Goal: Task Accomplishment & Management: Use online tool/utility

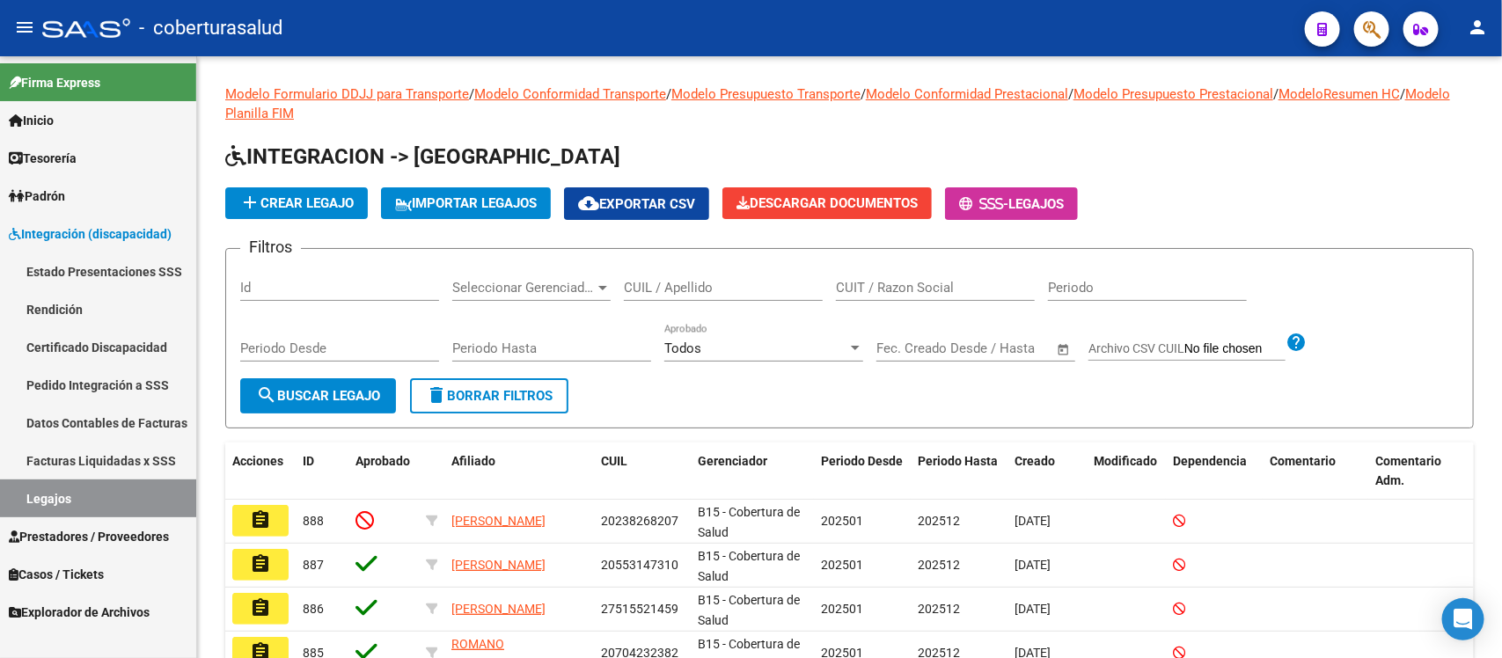
click at [84, 139] on link "Tesorería" at bounding box center [98, 158] width 196 height 38
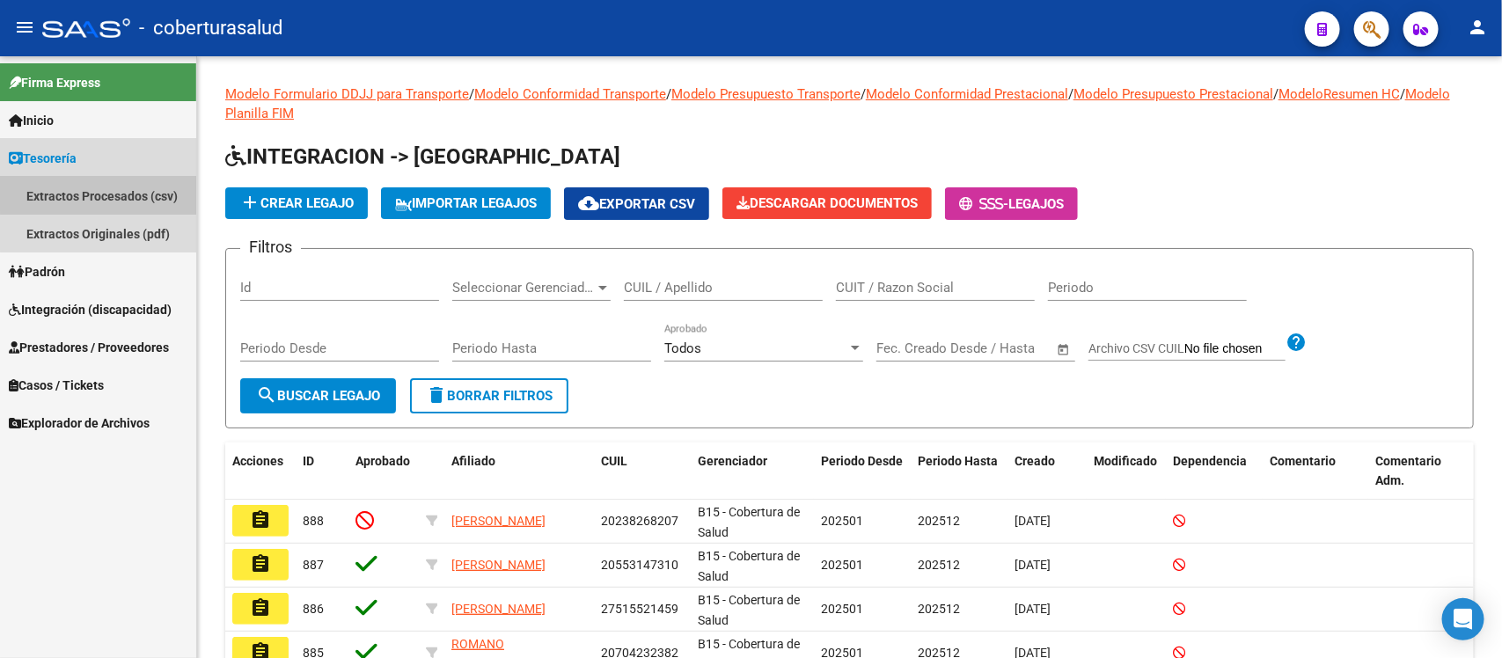
click at [114, 192] on link "Extractos Procesados (csv)" at bounding box center [98, 196] width 196 height 38
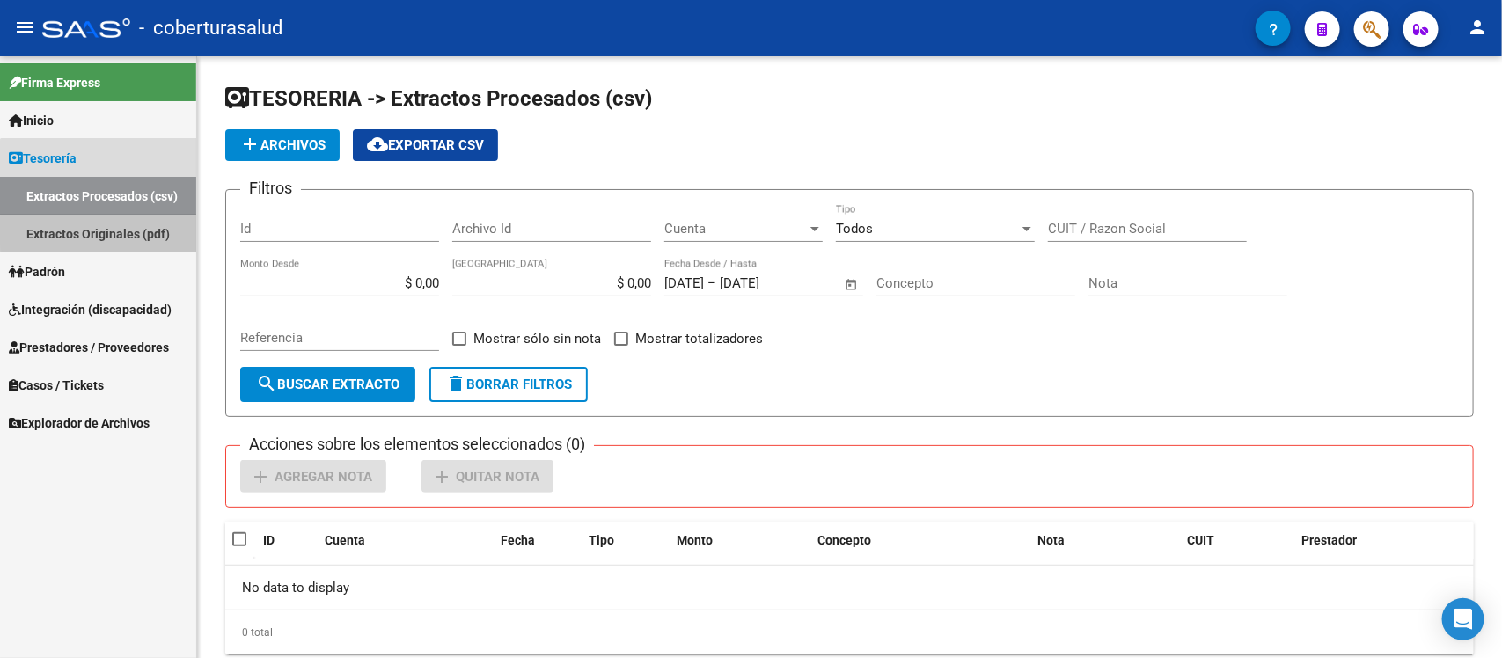
click at [121, 231] on link "Extractos Originales (pdf)" at bounding box center [98, 234] width 196 height 38
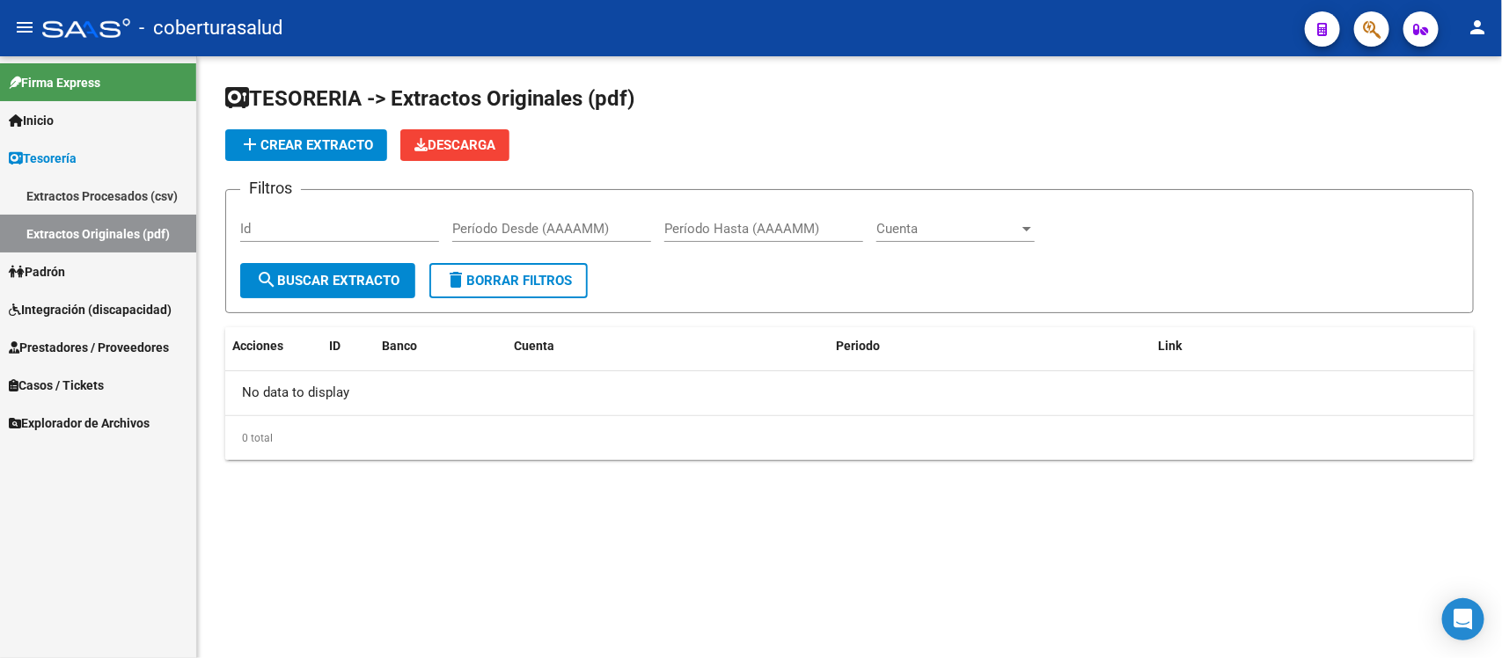
click at [313, 139] on span "add Crear Extracto" at bounding box center [306, 145] width 134 height 16
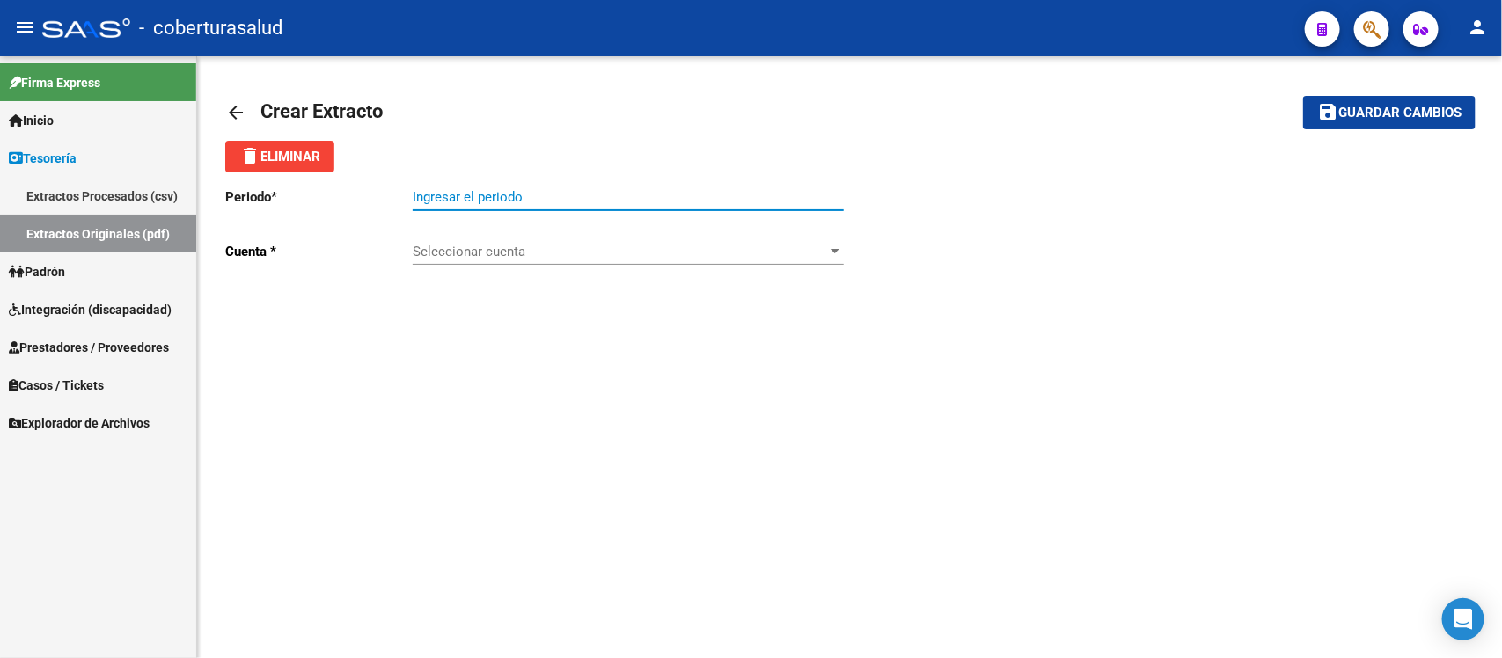
click at [543, 194] on input "Ingresar el periodo" at bounding box center [628, 197] width 431 height 16
type input "202250"
click at [566, 244] on span "Seleccionar cuenta" at bounding box center [620, 252] width 415 height 16
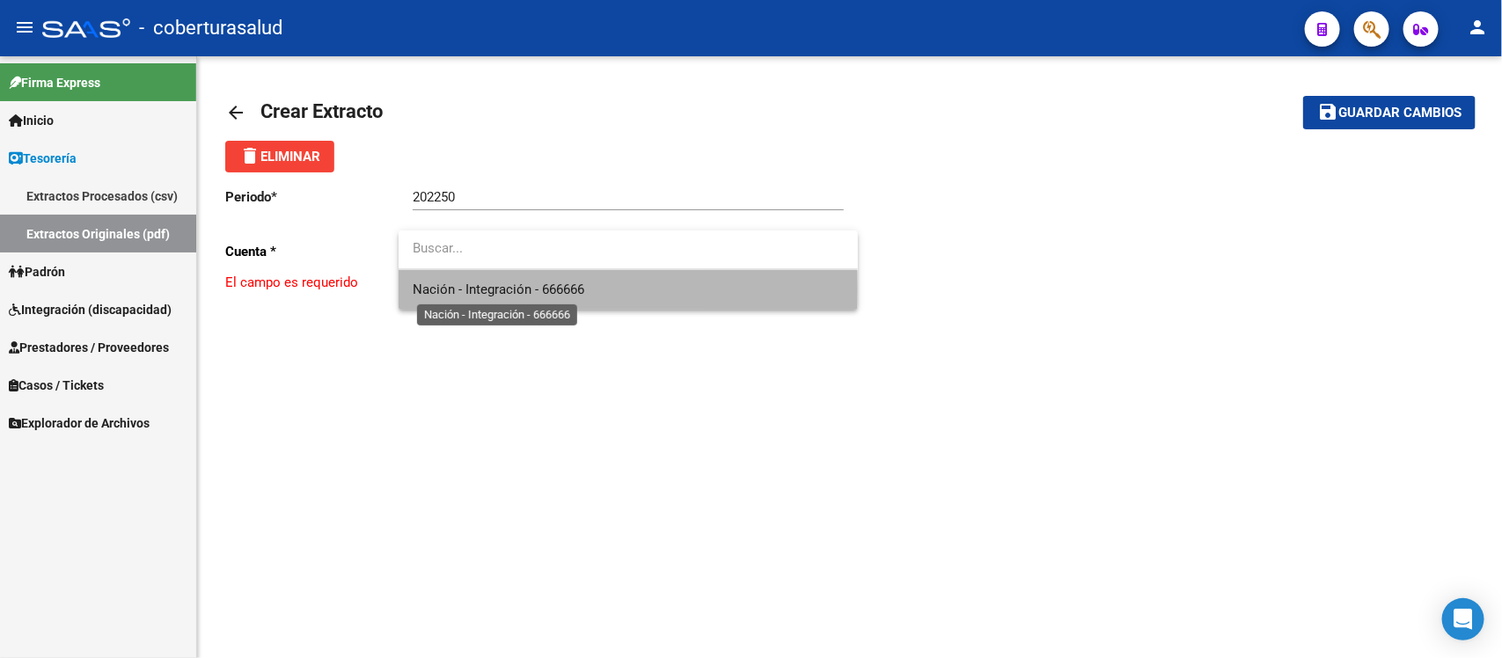
click at [557, 289] on span "Nación - Integración - 666666" at bounding box center [499, 290] width 172 height 16
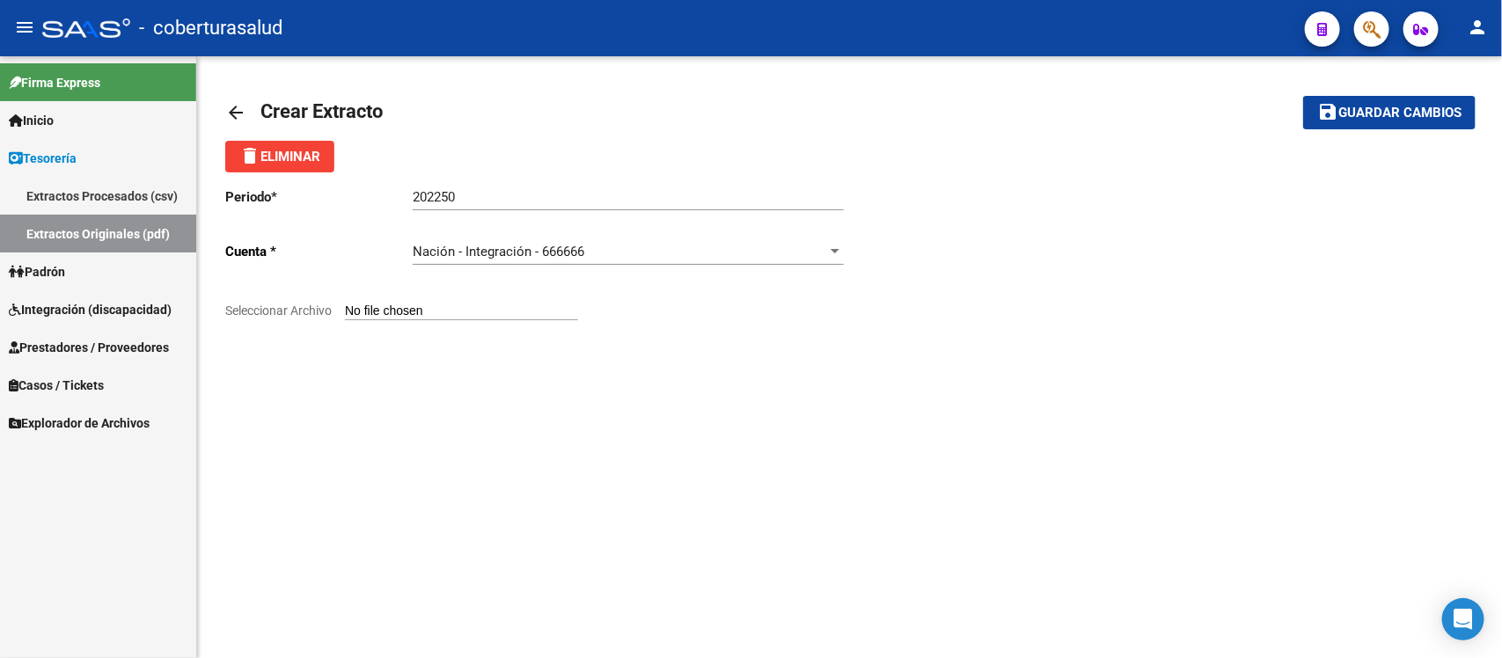
click at [235, 110] on mat-icon "arrow_back" at bounding box center [235, 112] width 21 height 21
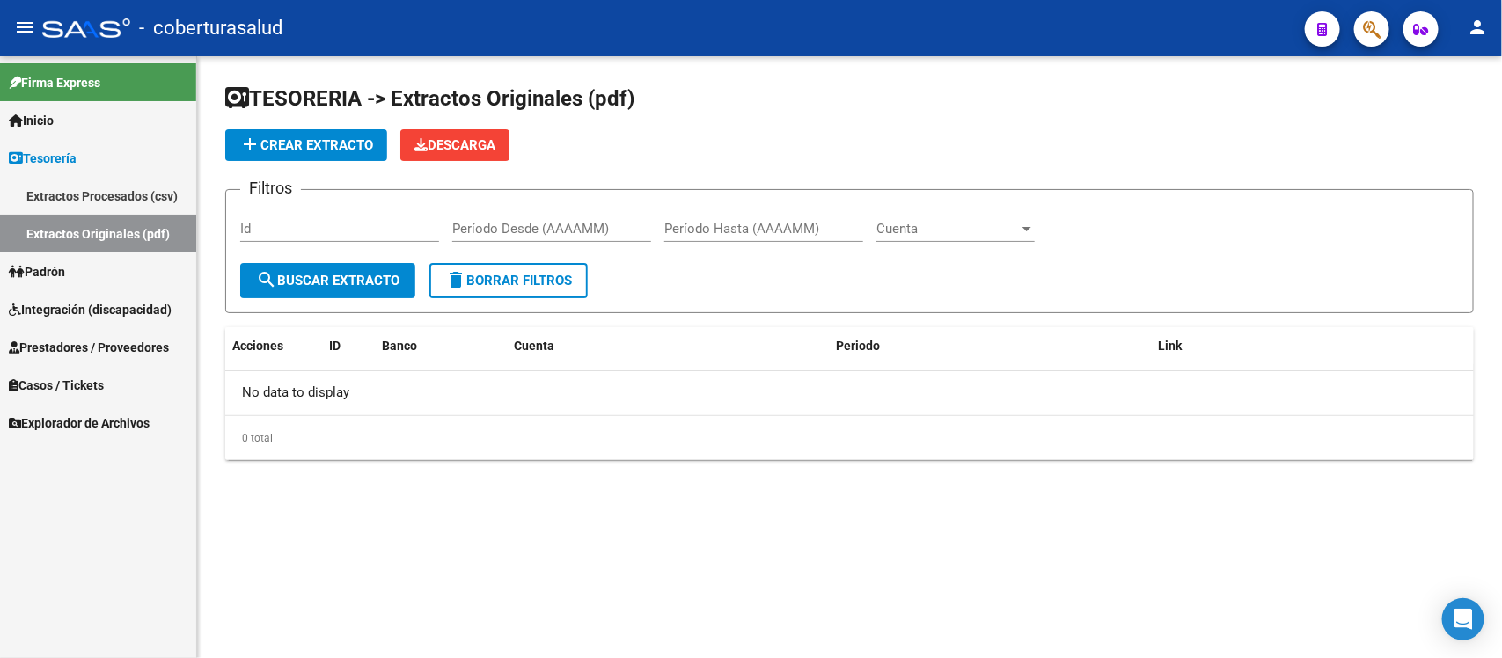
click at [85, 302] on span "Integración (discapacidad)" at bounding box center [90, 309] width 163 height 19
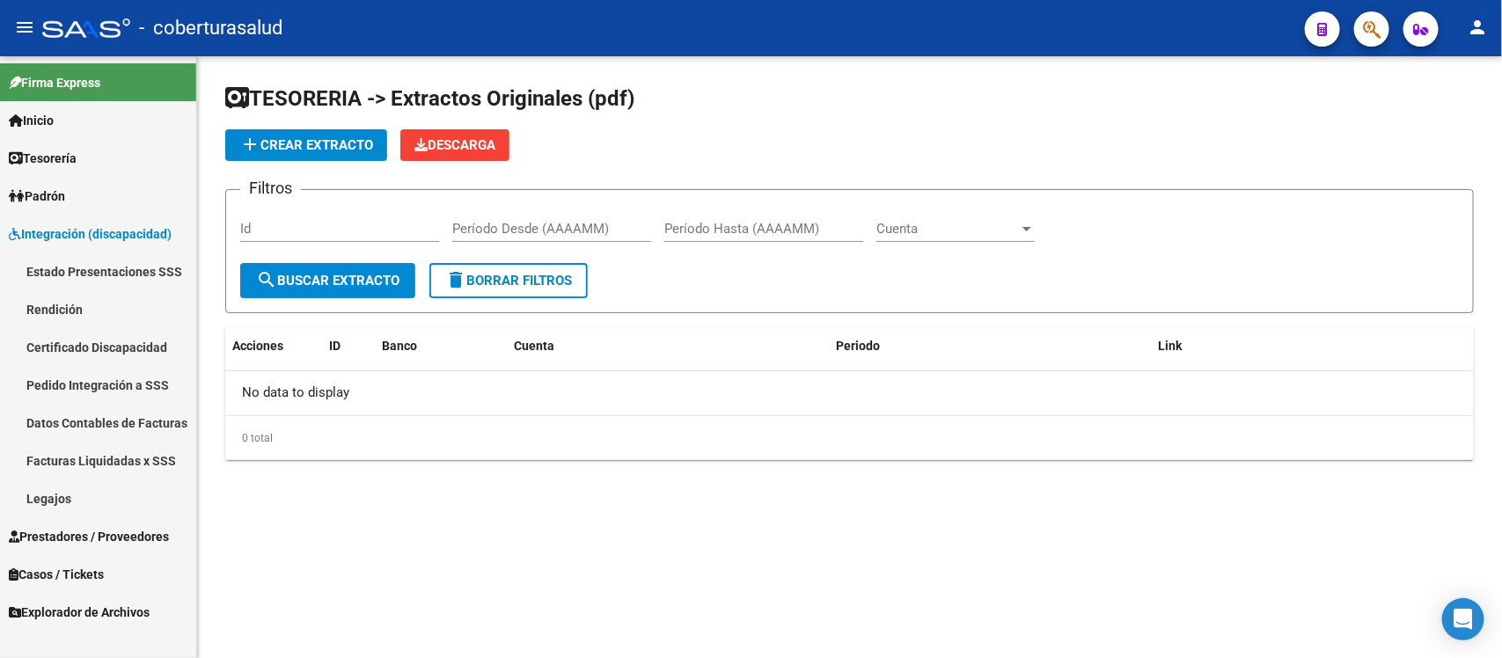
click at [85, 308] on link "Rendición" at bounding box center [98, 309] width 196 height 38
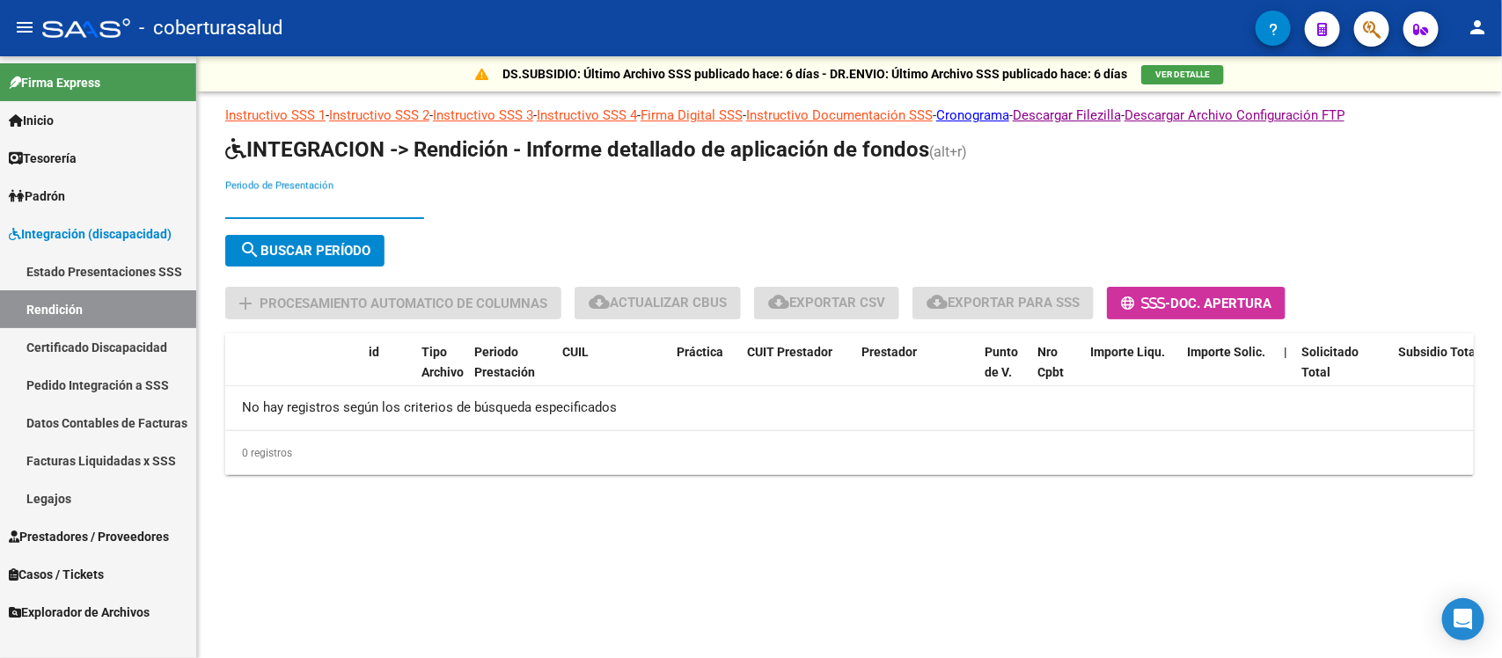
click at [331, 204] on input "Periodo de Presentación" at bounding box center [324, 205] width 199 height 16
type input "202506"
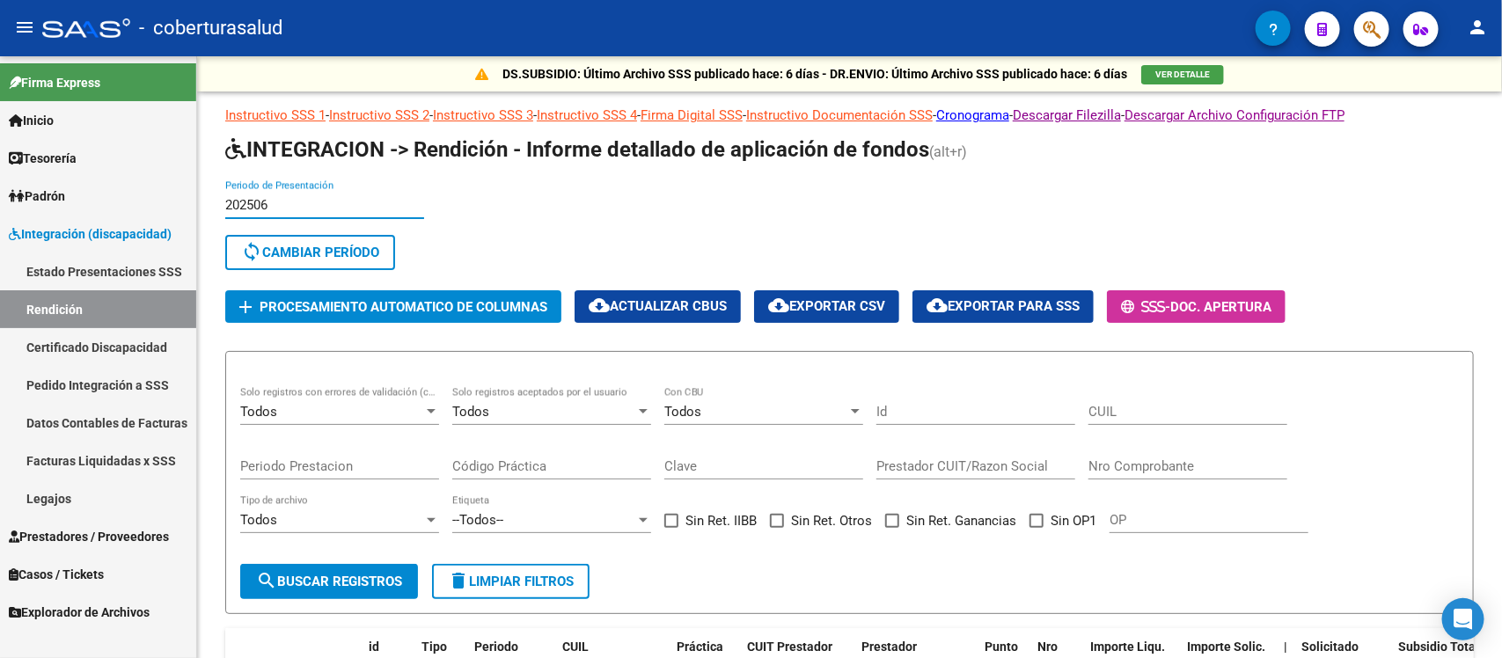
click at [98, 424] on link "Datos Contables de Facturas" at bounding box center [98, 423] width 196 height 38
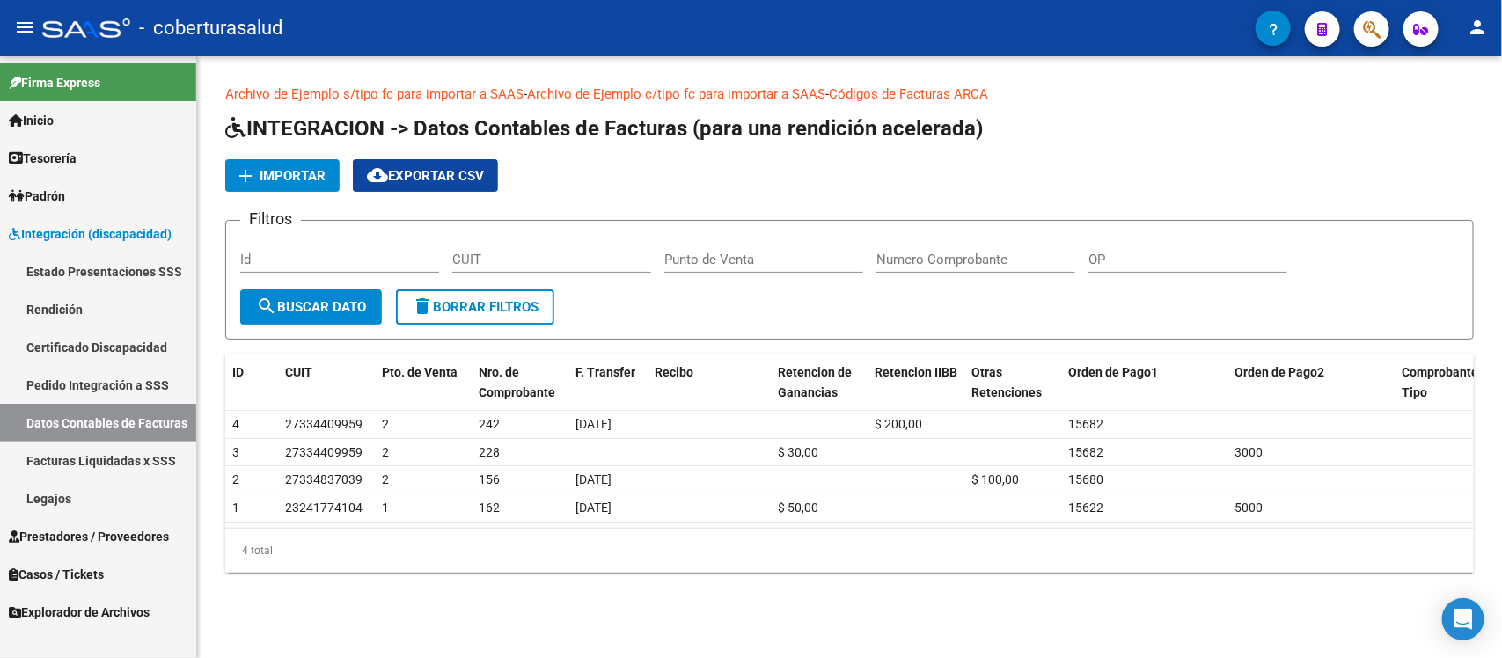
click at [121, 301] on link "Rendición" at bounding box center [98, 309] width 196 height 38
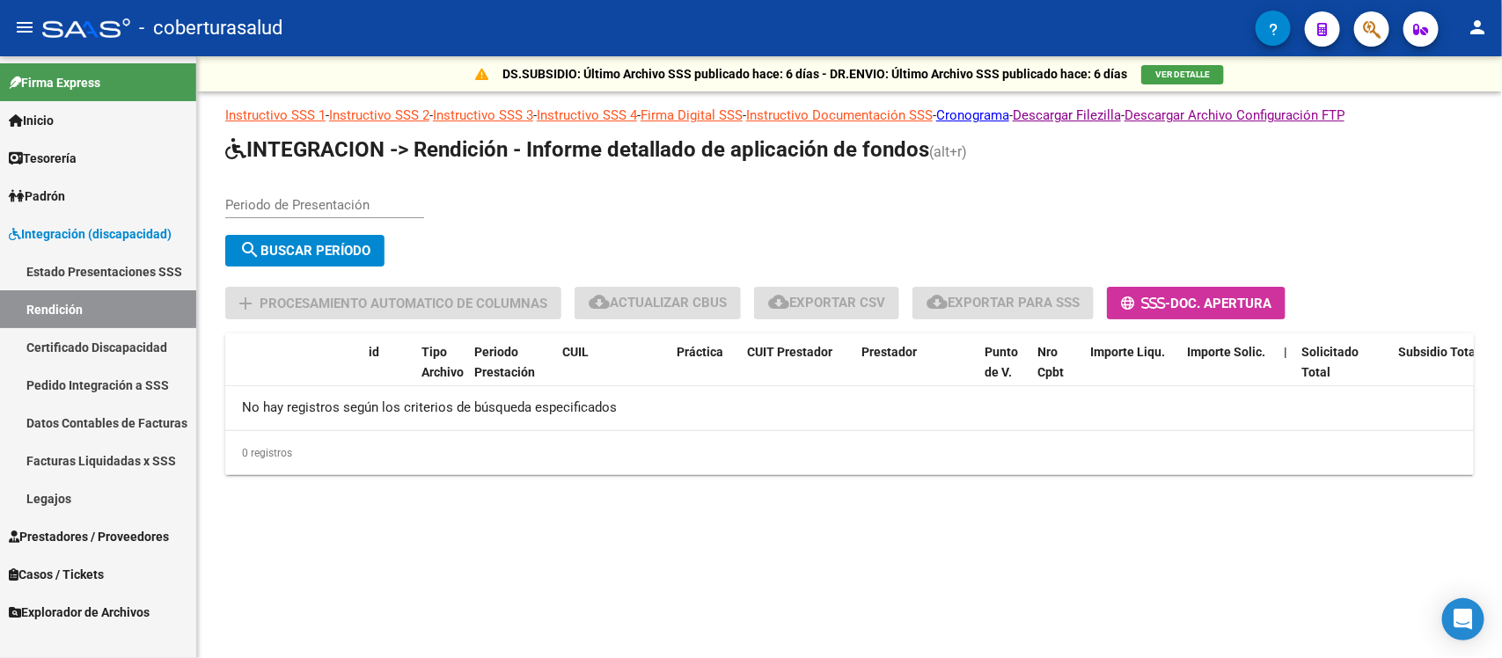
click at [266, 197] on input "Periodo de Presentación" at bounding box center [324, 205] width 199 height 16
type input "202506"
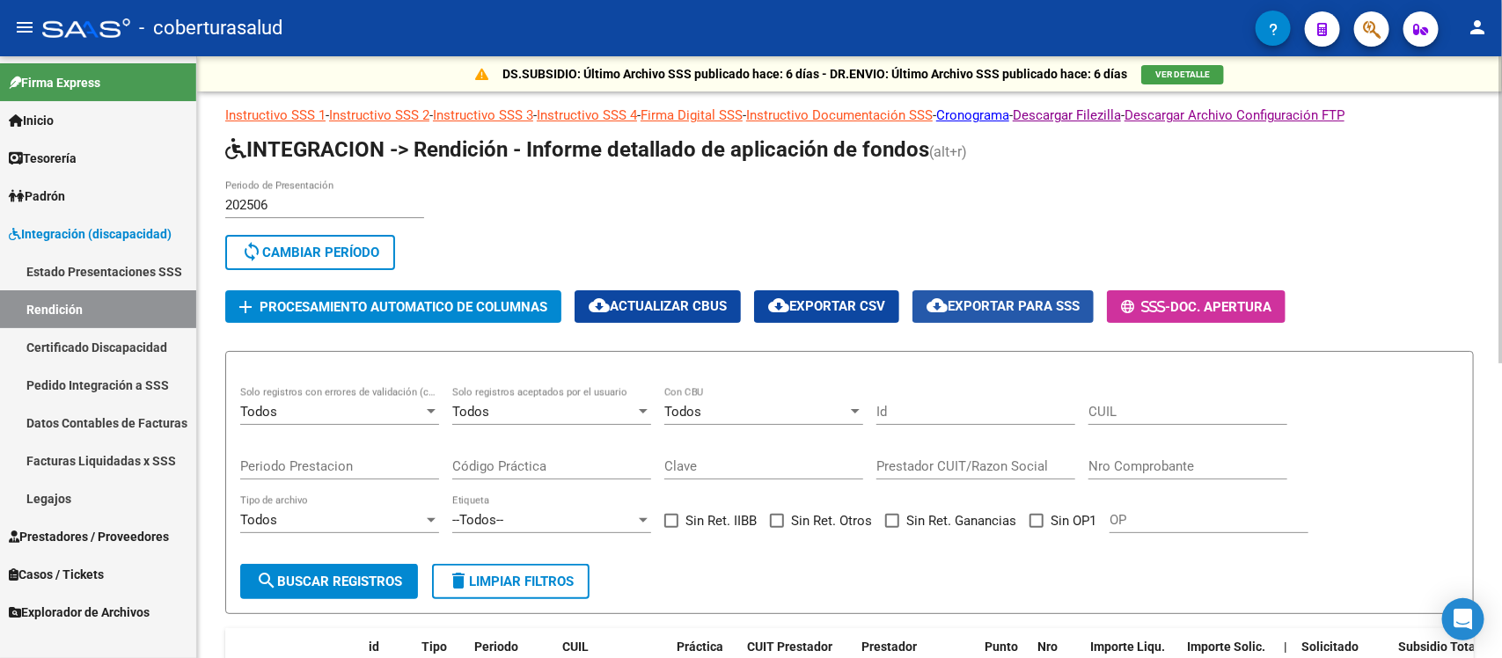
click at [1030, 298] on span "cloud_download Exportar para SSS" at bounding box center [1003, 306] width 153 height 16
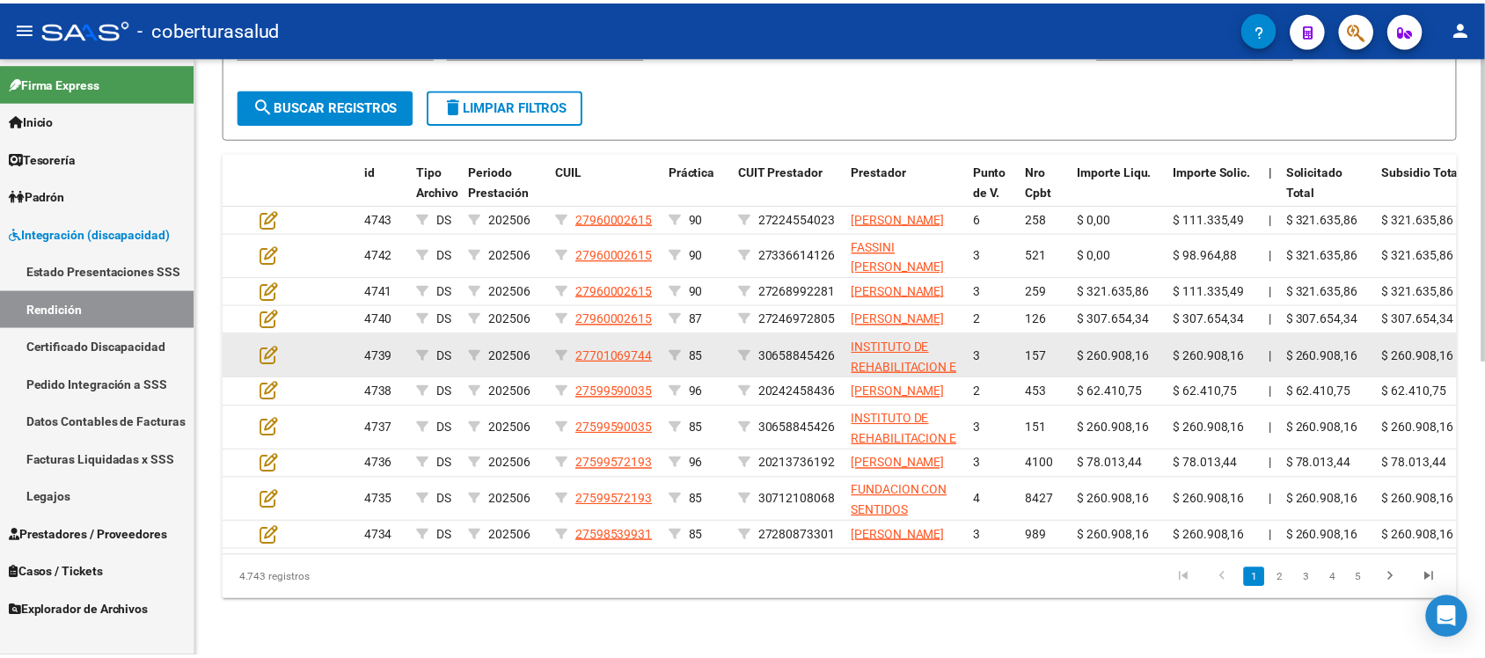
scroll to position [550, 0]
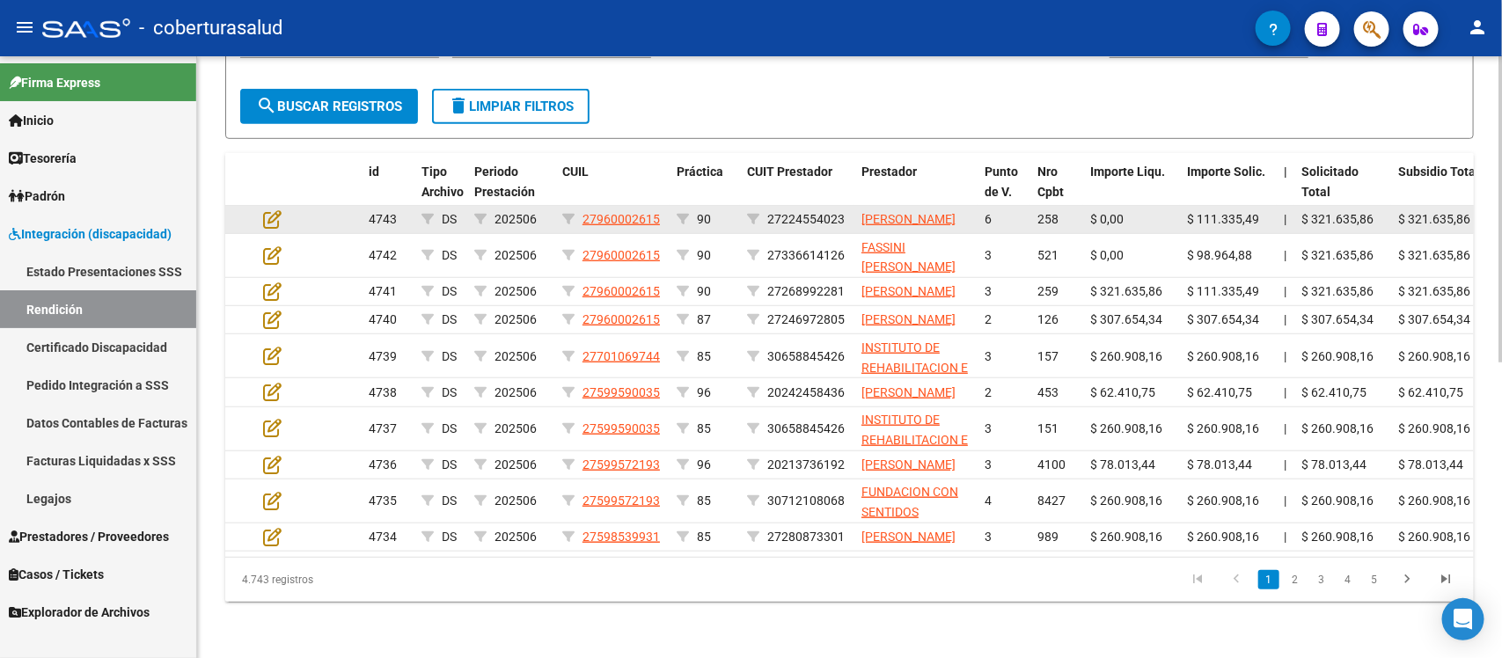
click at [282, 209] on div at bounding box center [287, 219] width 48 height 20
click at [271, 209] on icon at bounding box center [272, 218] width 18 height 19
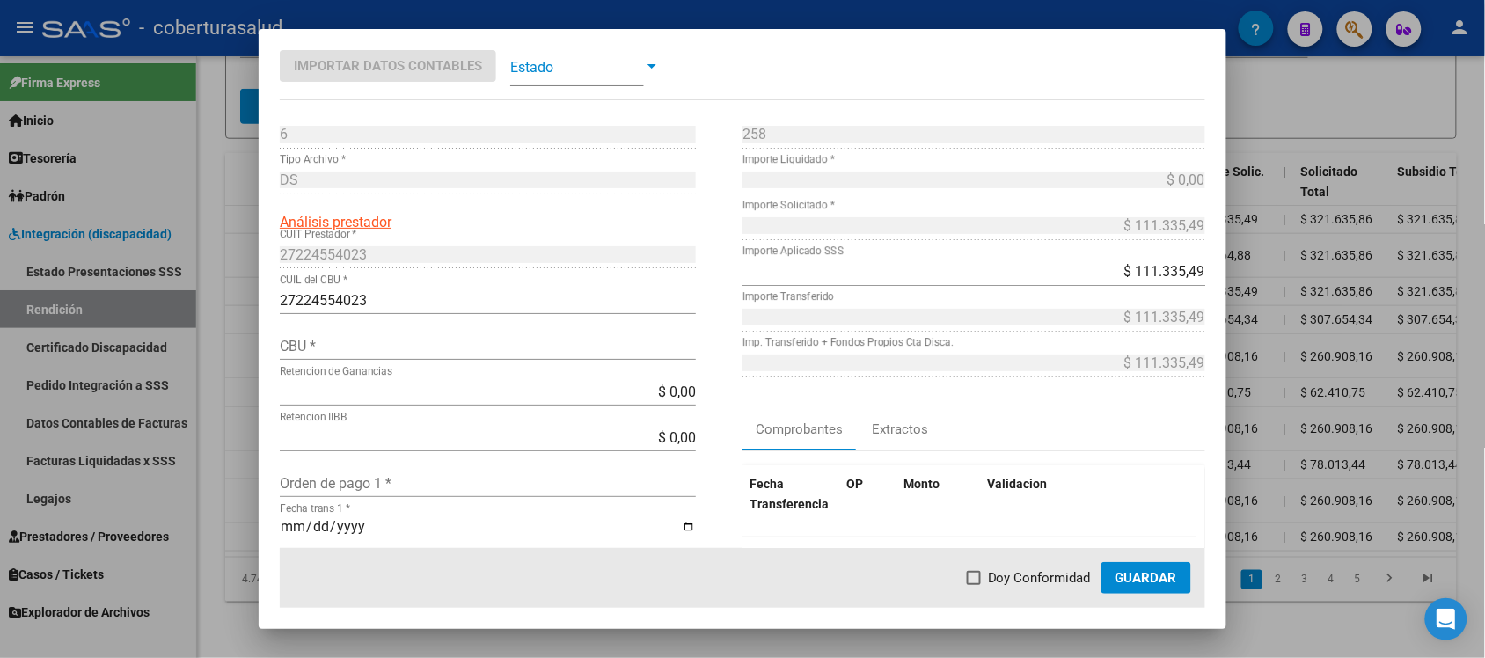
click at [557, 76] on span at bounding box center [577, 67] width 134 height 40
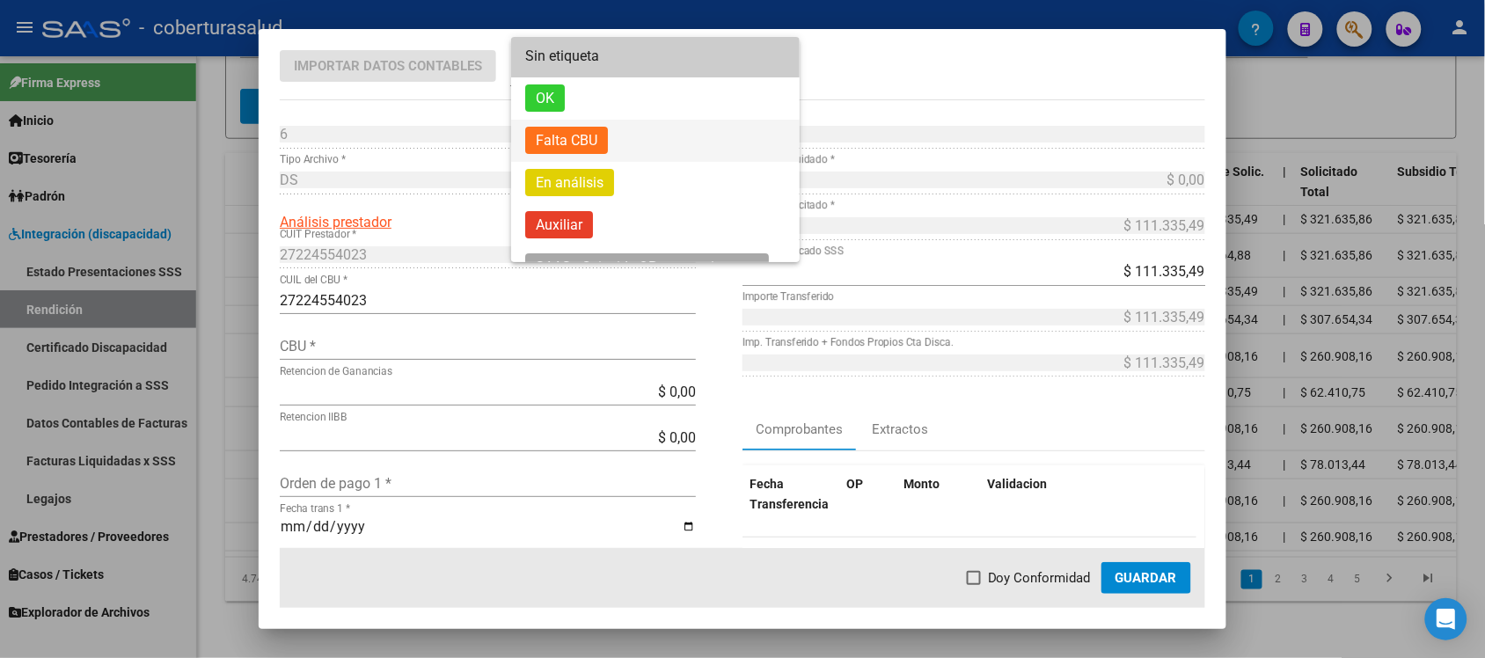
scroll to position [0, 0]
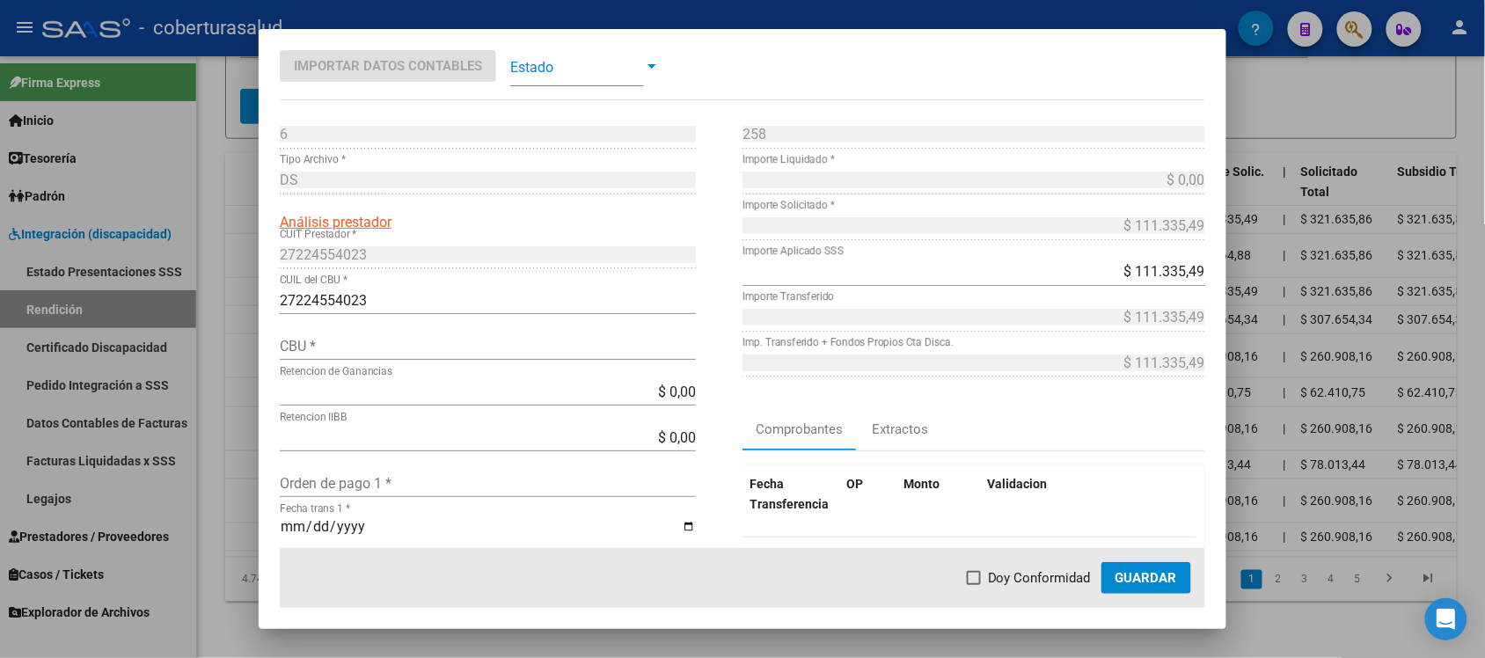
click at [594, 76] on span at bounding box center [577, 67] width 134 height 40
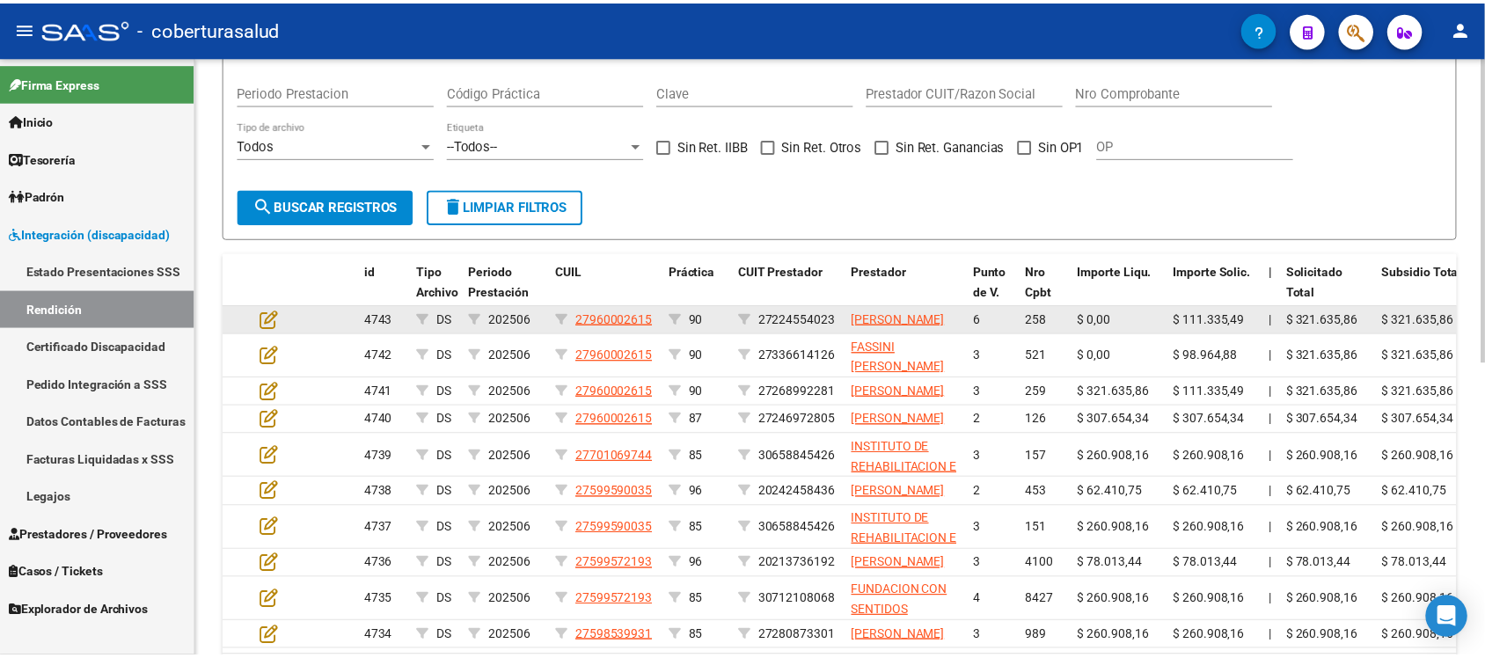
scroll to position [330, 0]
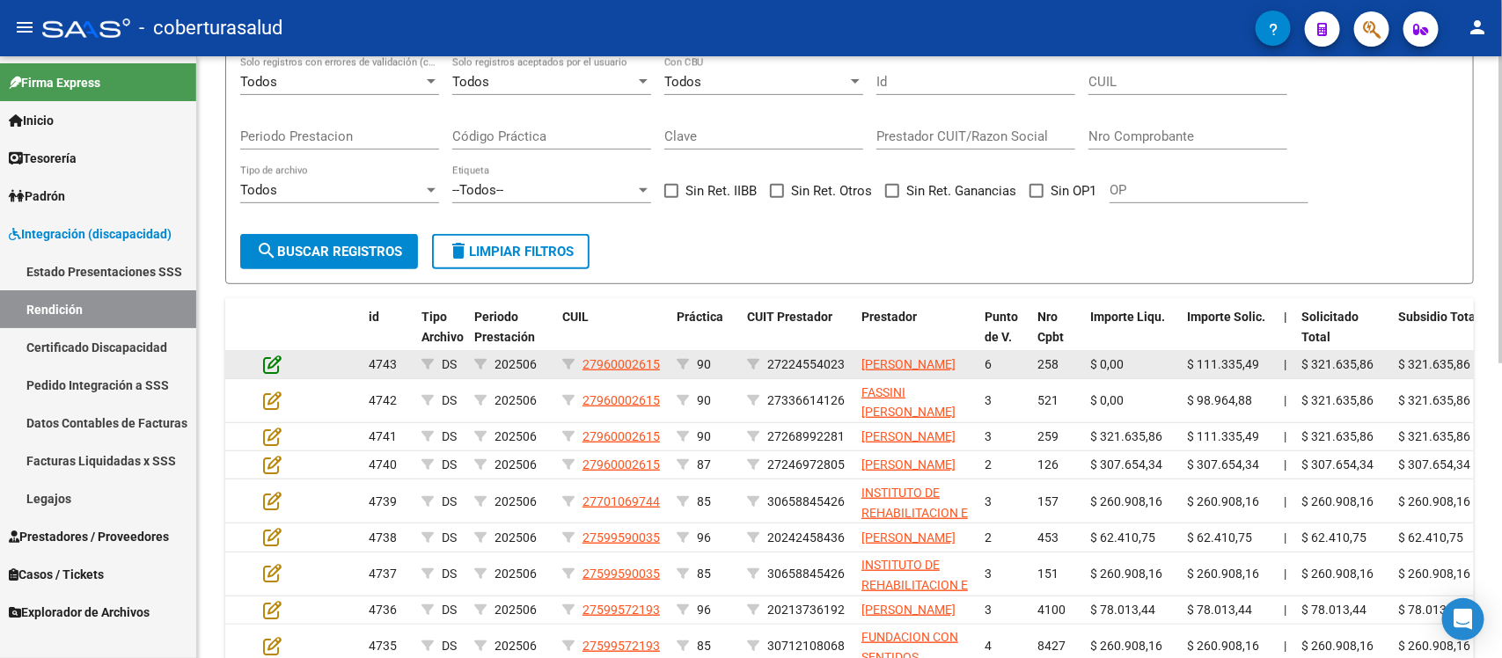
click at [270, 363] on icon at bounding box center [272, 364] width 18 height 19
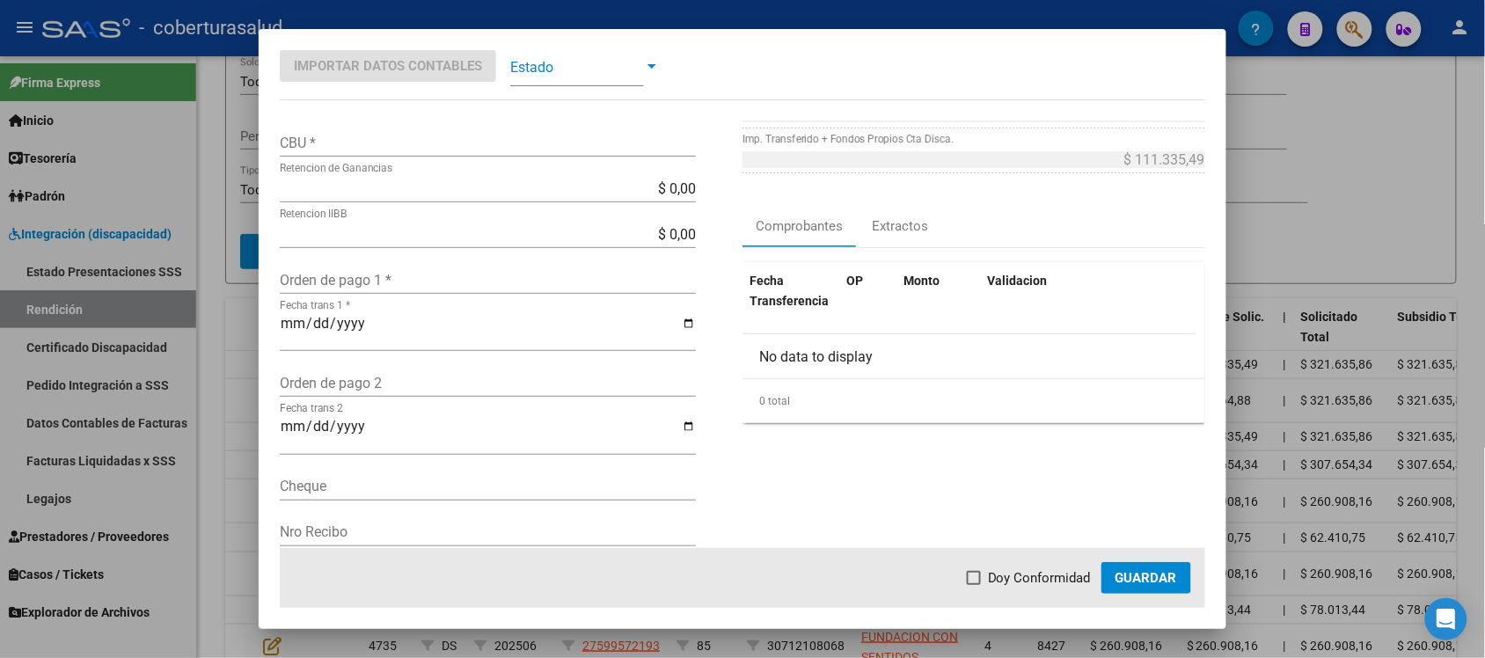
scroll to position [220, 0]
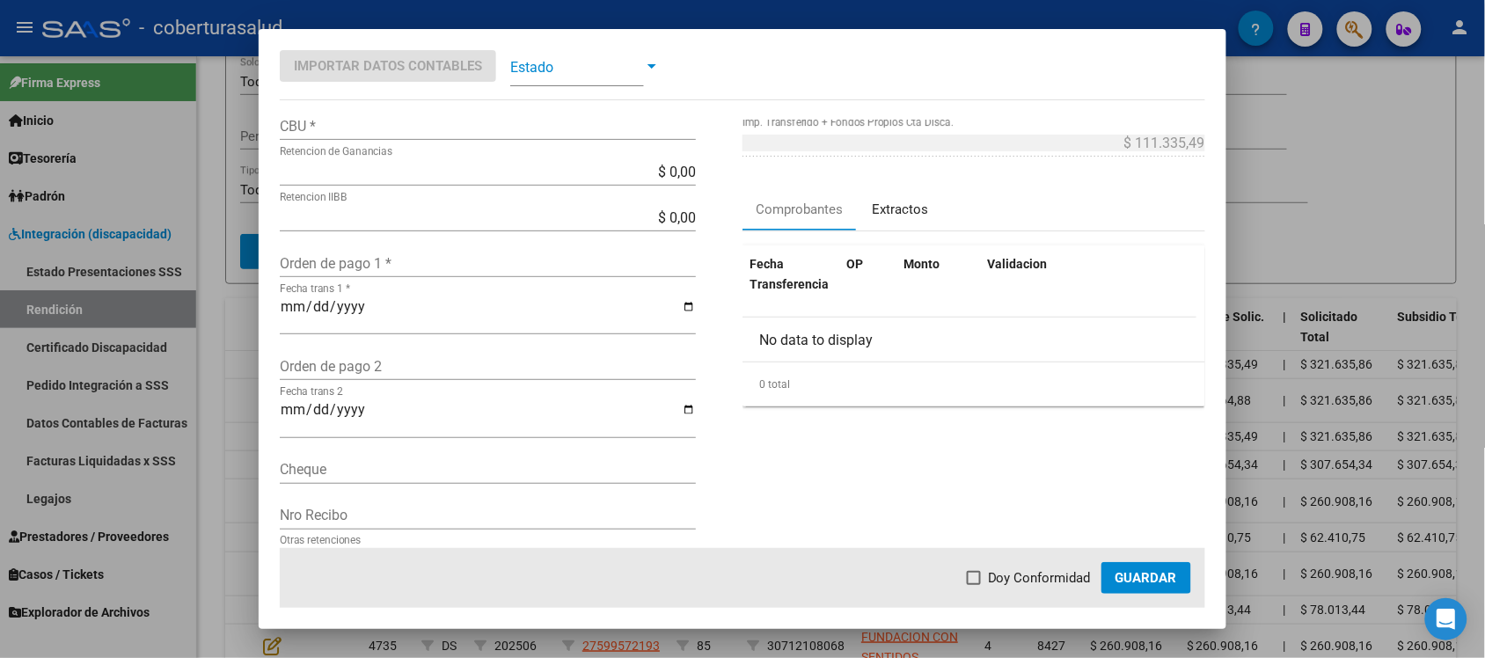
click at [884, 212] on div "Extractos" at bounding box center [900, 210] width 56 height 20
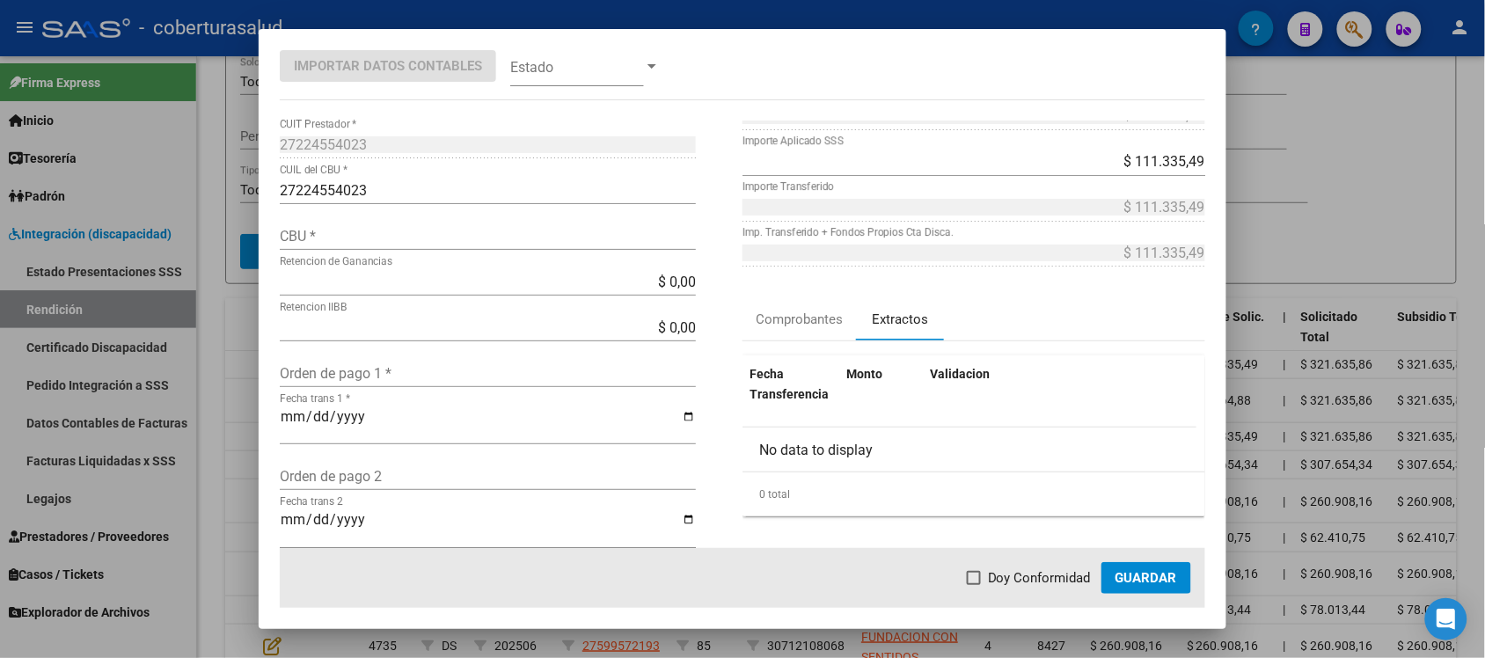
scroll to position [0, 0]
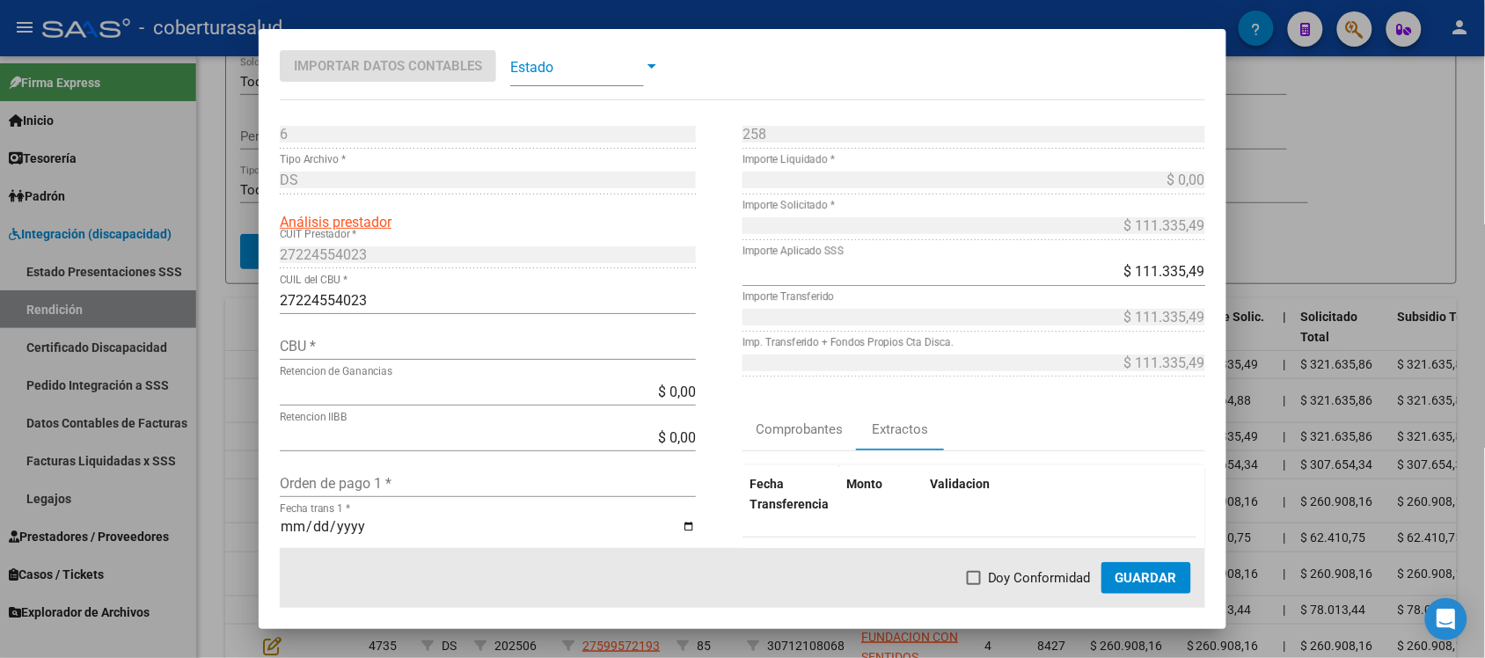
click at [543, 68] on span at bounding box center [577, 67] width 134 height 40
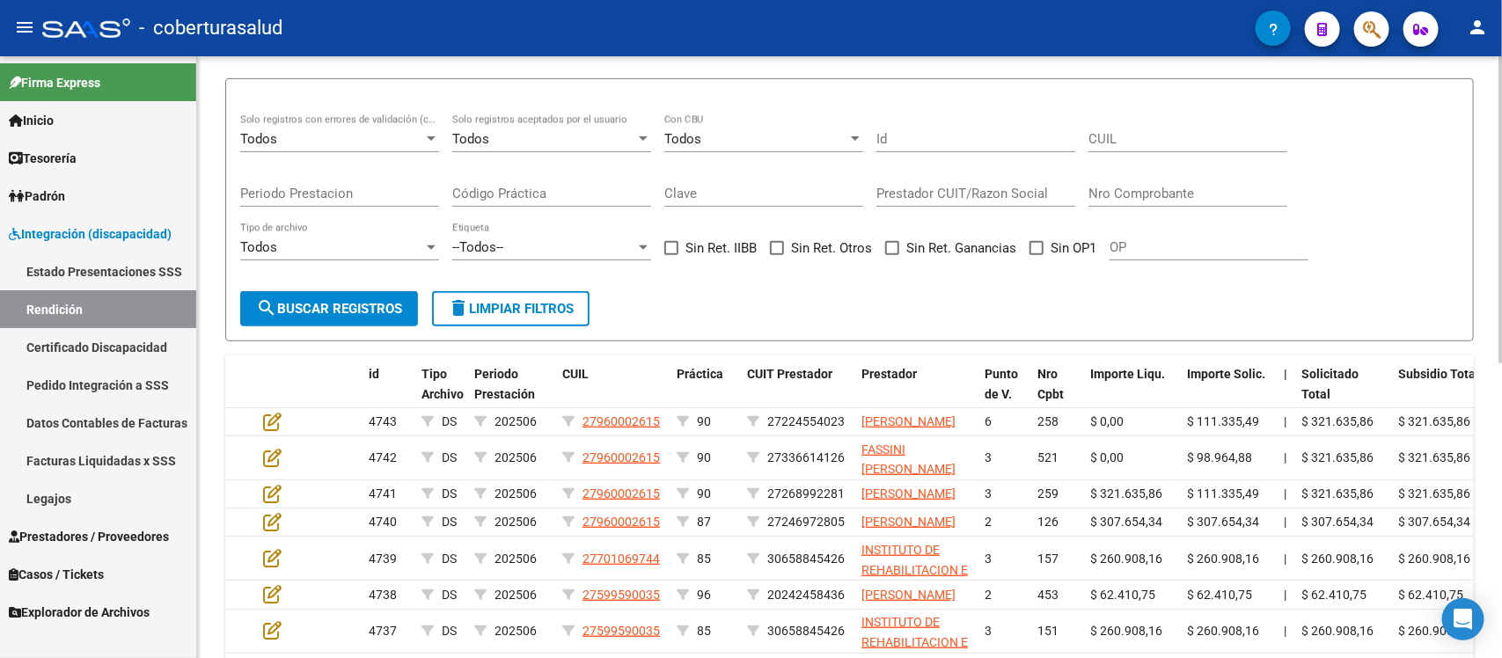
scroll to position [110, 0]
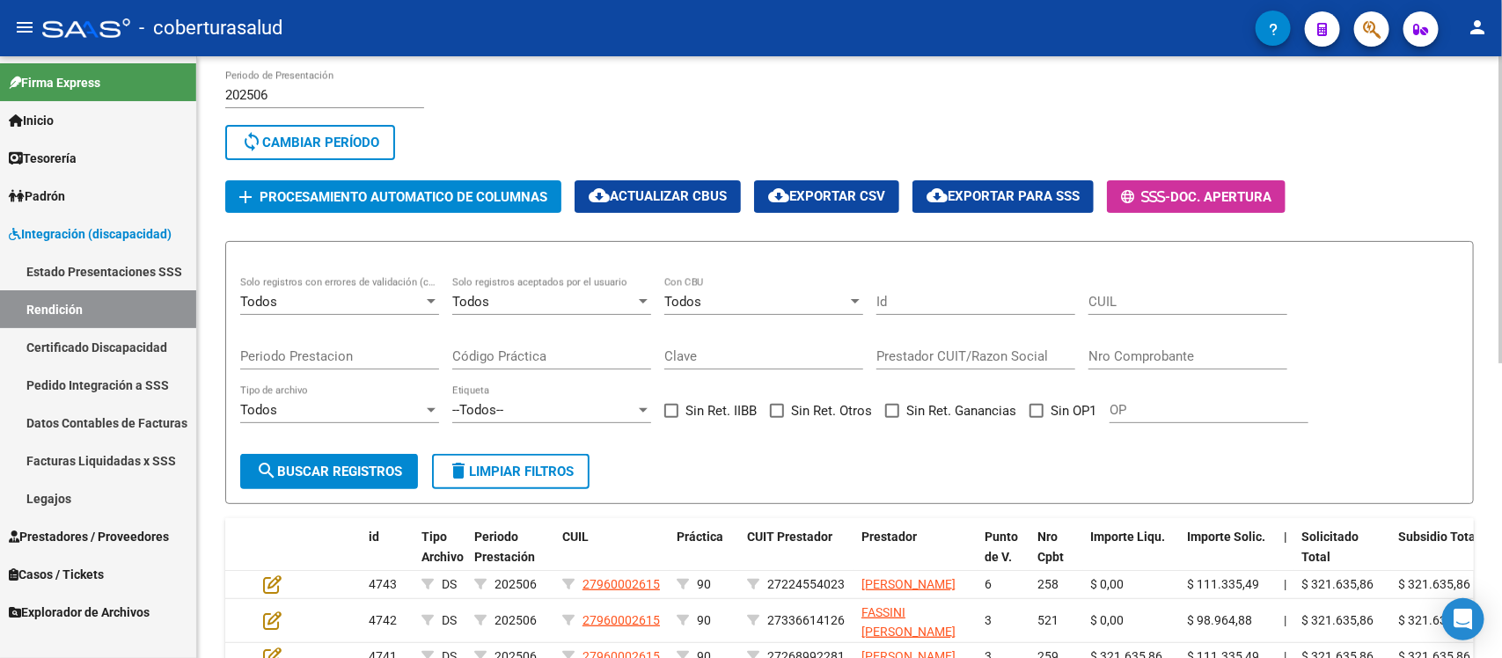
click at [414, 295] on div "Todos" at bounding box center [331, 302] width 183 height 16
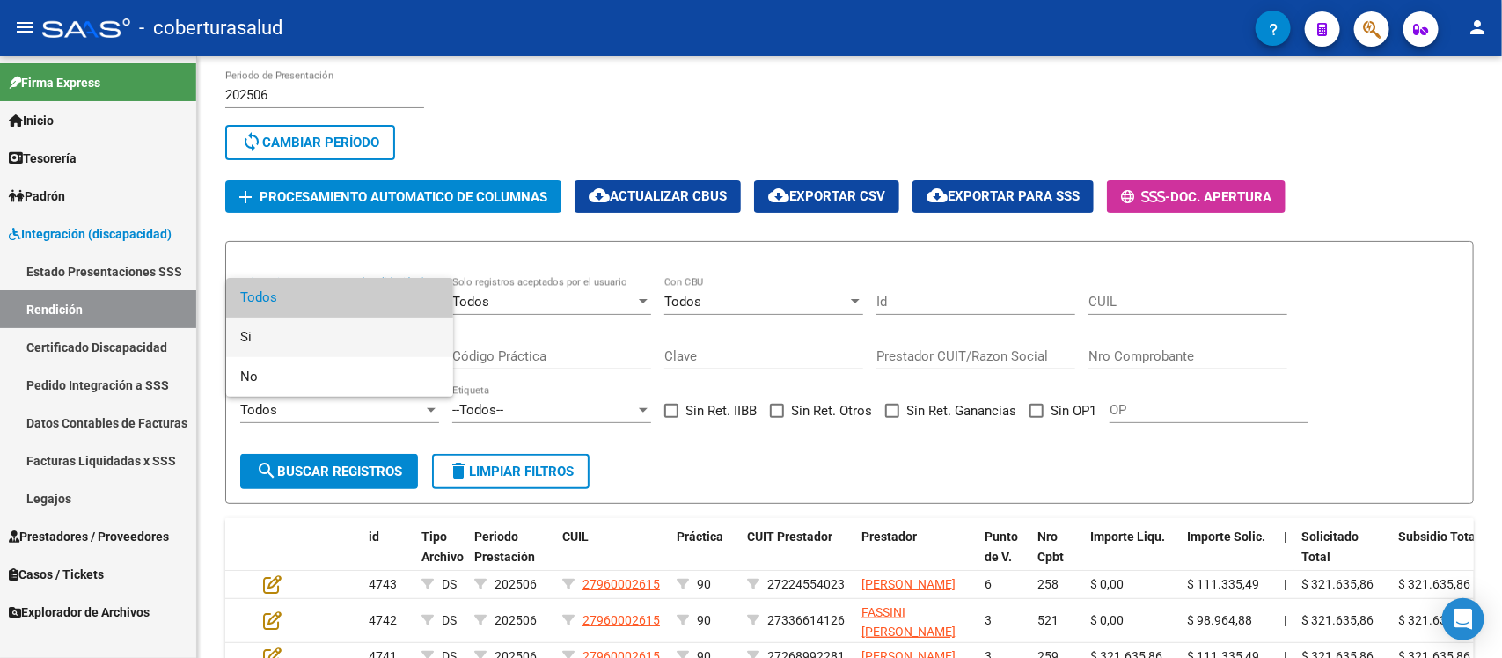
click at [348, 354] on span "Si" at bounding box center [339, 338] width 199 height 40
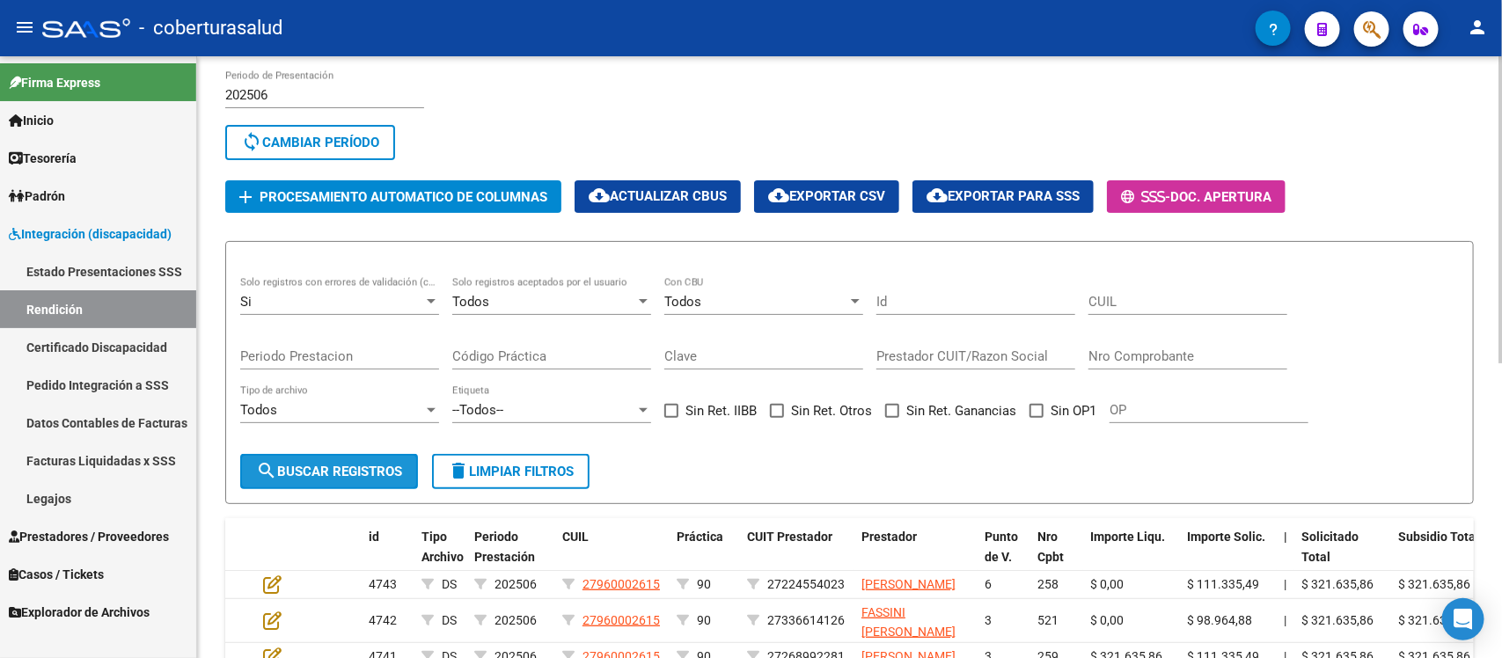
click at [355, 464] on span "search Buscar registros" at bounding box center [329, 472] width 146 height 16
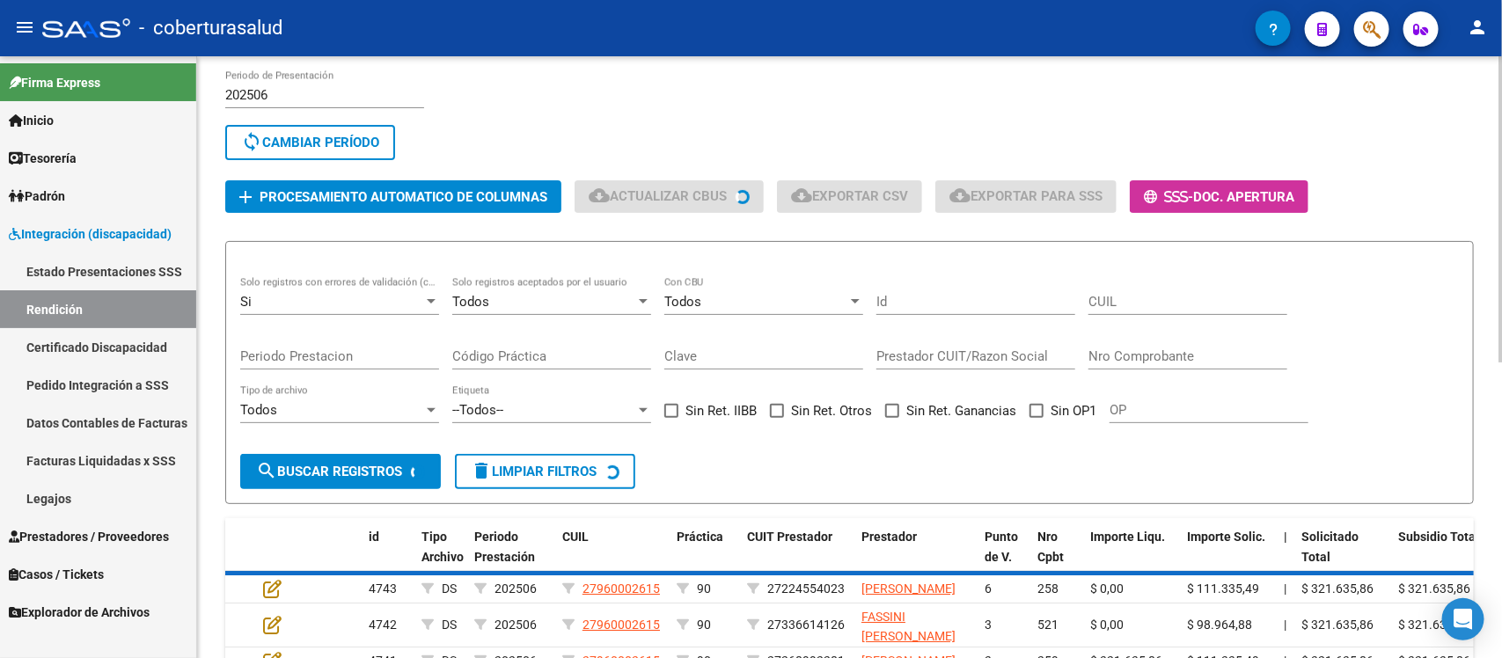
scroll to position [161, 0]
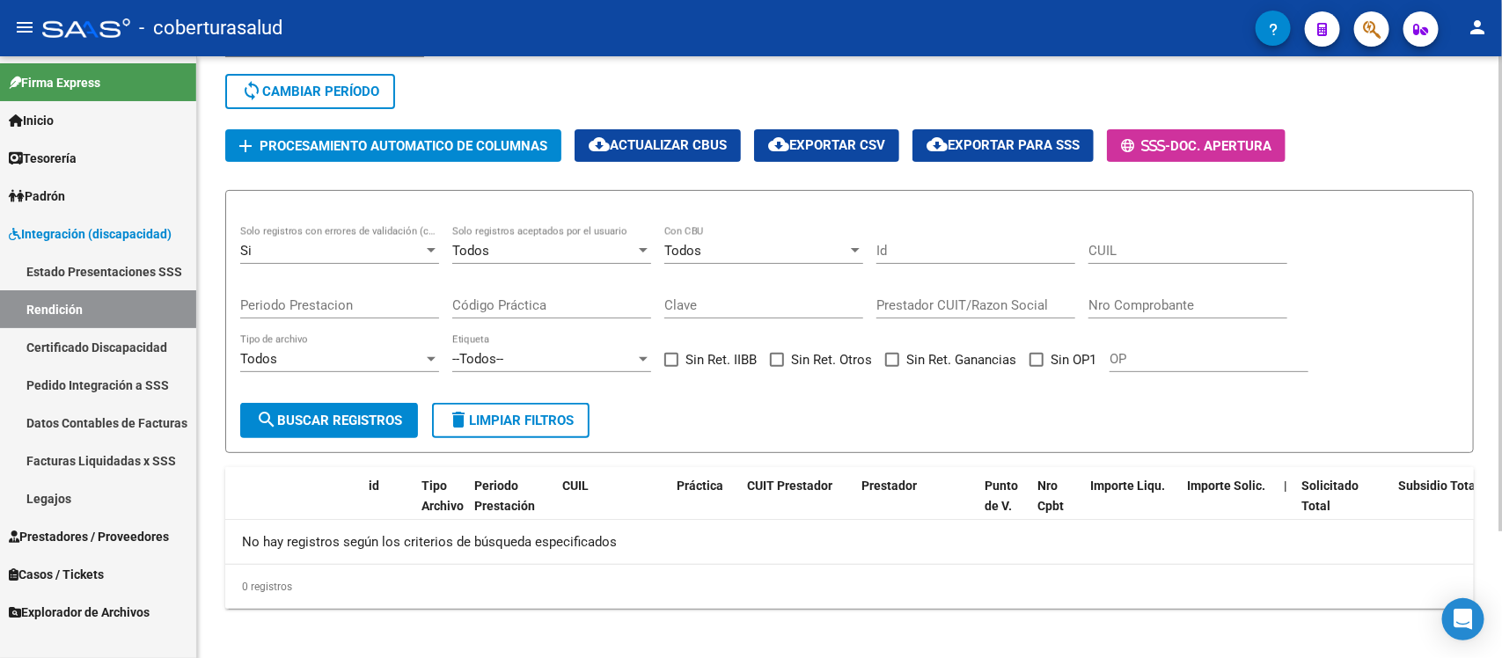
click at [387, 253] on div "Si Solo registros con errores de validación (control 623 instructivo de rendici…" at bounding box center [339, 245] width 199 height 38
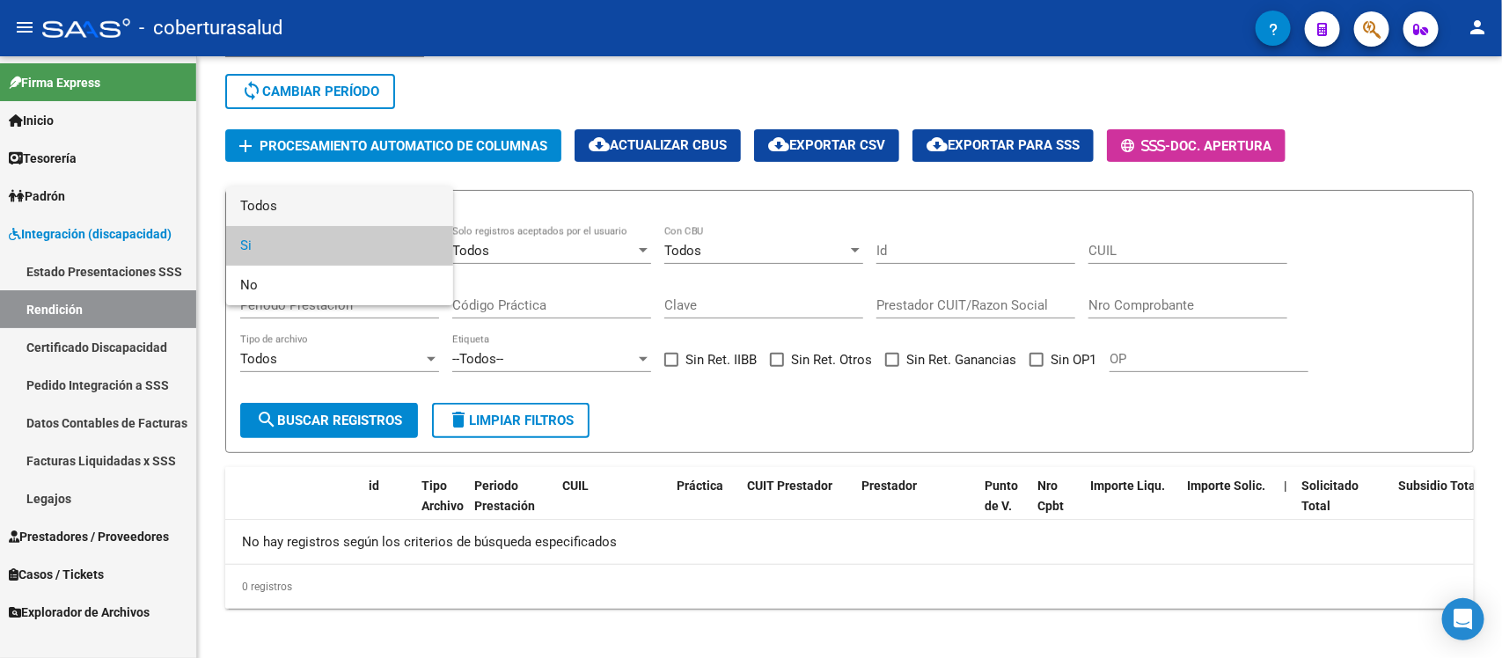
click at [370, 220] on span "Todos" at bounding box center [339, 207] width 199 height 40
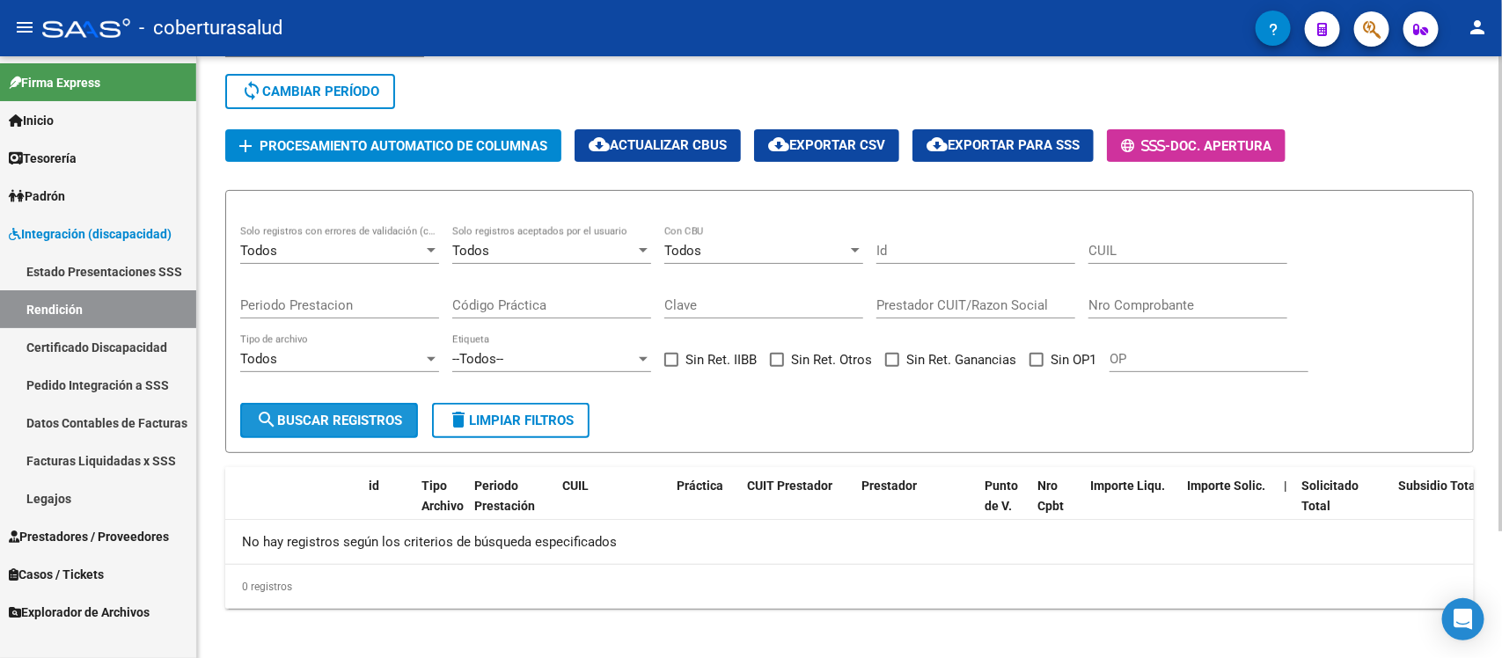
click at [357, 405] on button "search Buscar registros" at bounding box center [329, 420] width 178 height 35
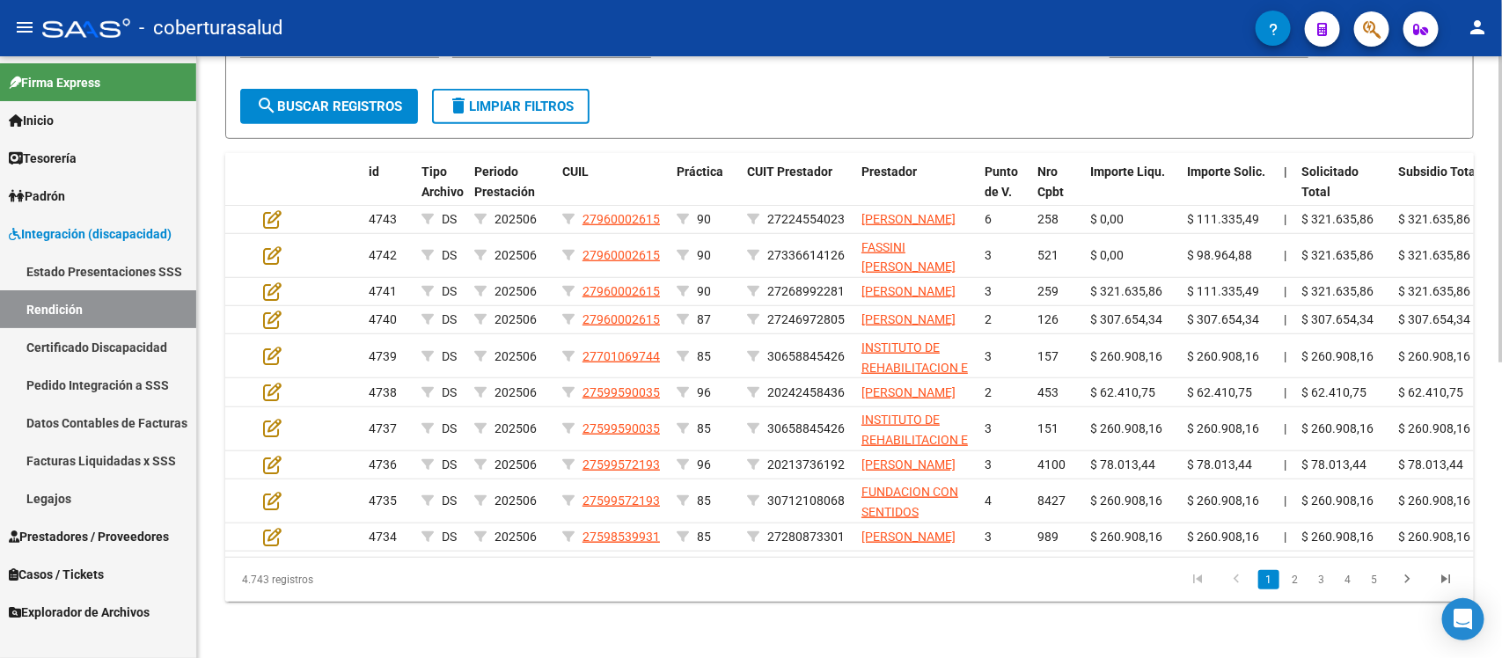
scroll to position [581, 0]
click at [95, 158] on link "Tesorería" at bounding box center [98, 158] width 196 height 38
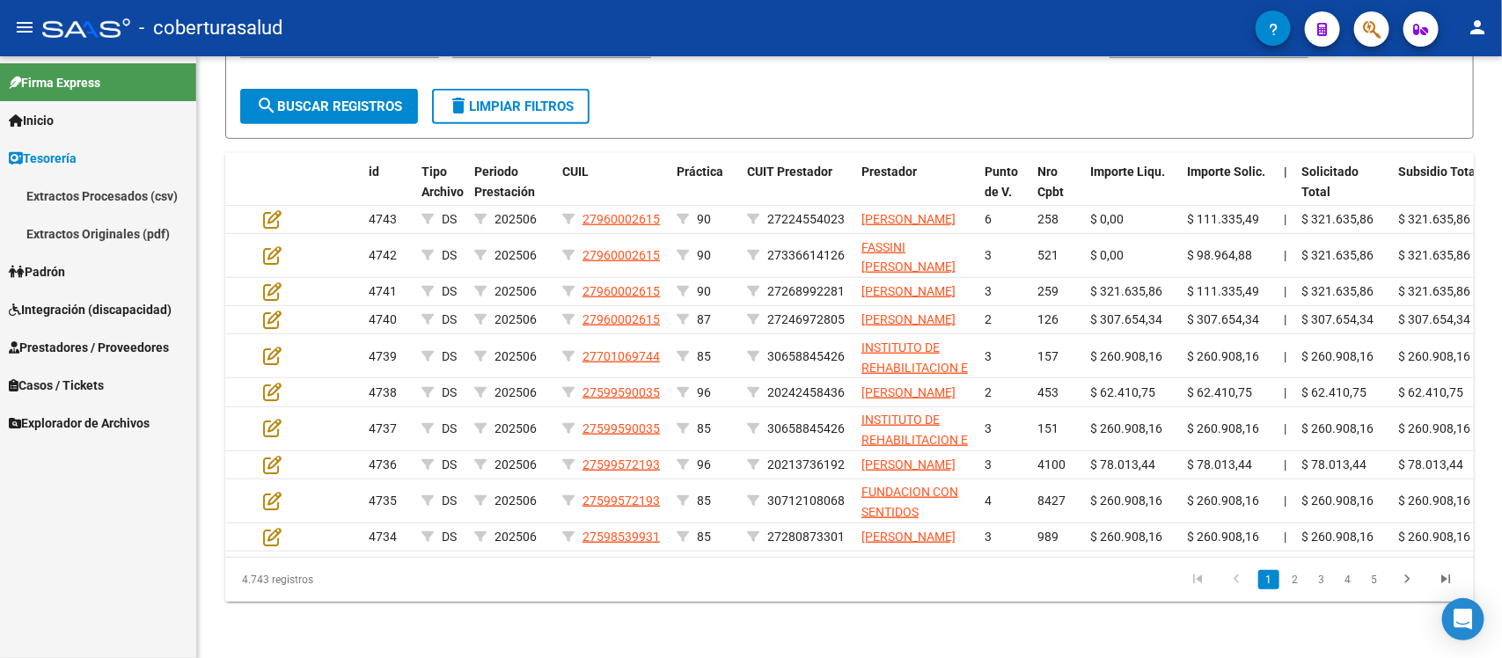
click at [120, 222] on link "Extractos Originales (pdf)" at bounding box center [98, 234] width 196 height 38
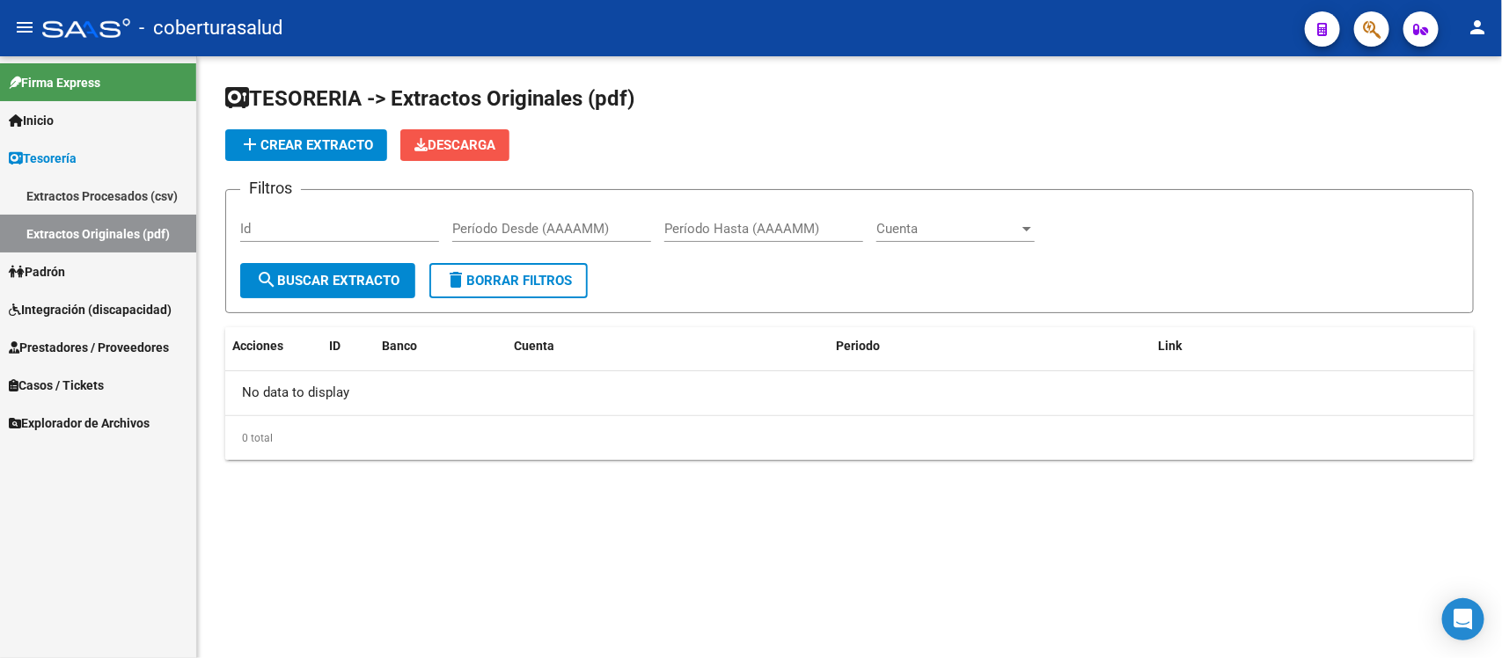
click at [462, 138] on span "Descarga" at bounding box center [454, 145] width 81 height 16
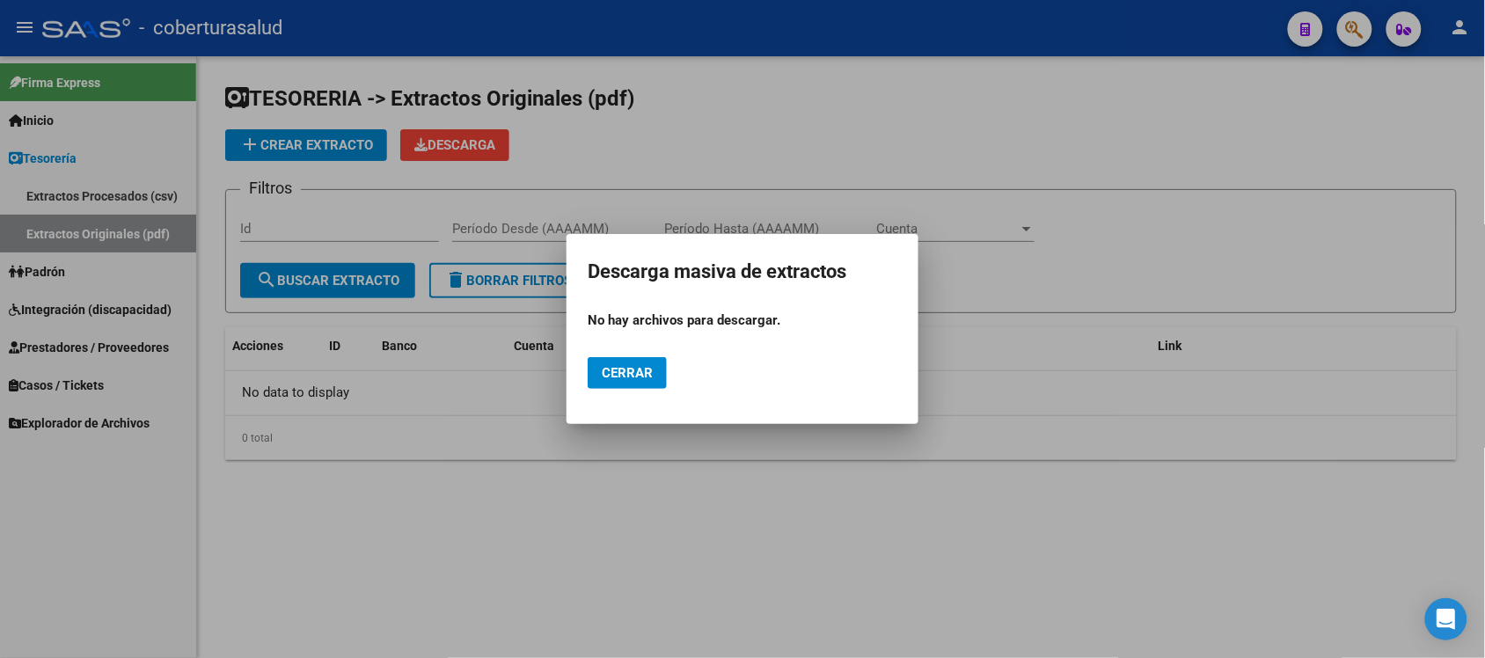
click at [626, 365] on span "Cerrar" at bounding box center [627, 373] width 51 height 16
